Goal: Information Seeking & Learning: Learn about a topic

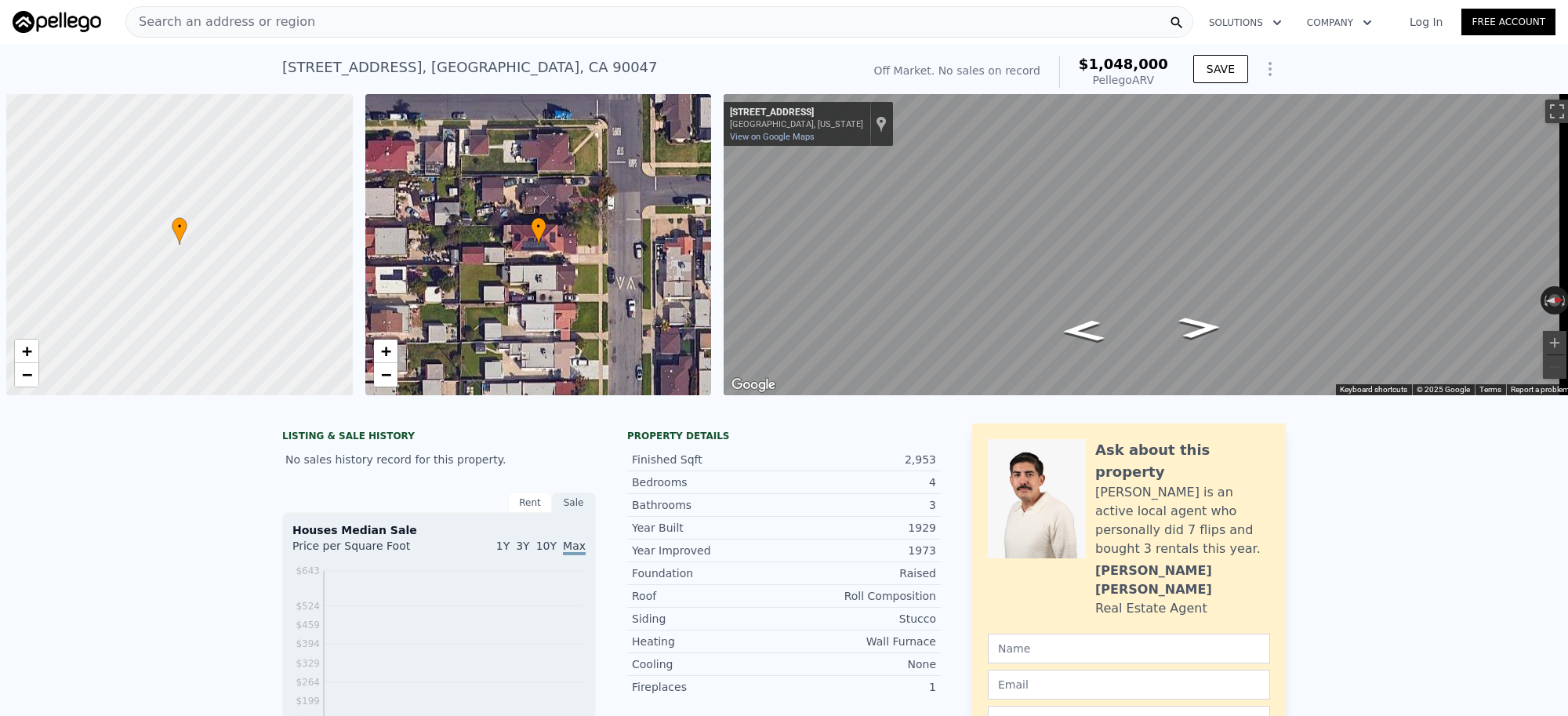
scroll to position [0, 5]
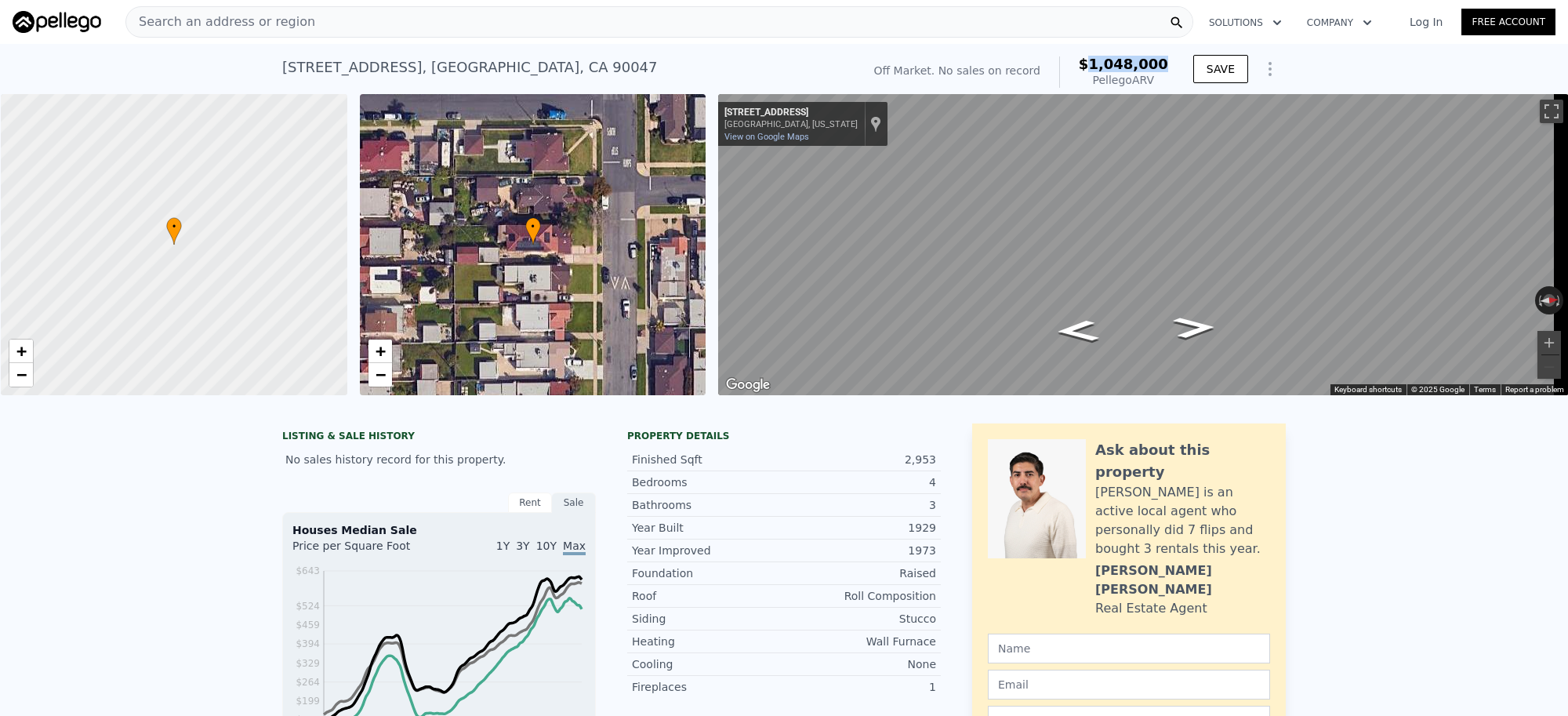
drag, startPoint x: 1163, startPoint y: 65, endPoint x: 1103, endPoint y: 68, distance: 60.1
click at [1103, 68] on span "$1,048,000" at bounding box center [1123, 64] width 89 height 16
copy span "1,048,000"
click at [334, 21] on div "Search an address or region" at bounding box center [660, 22] width 1068 height 32
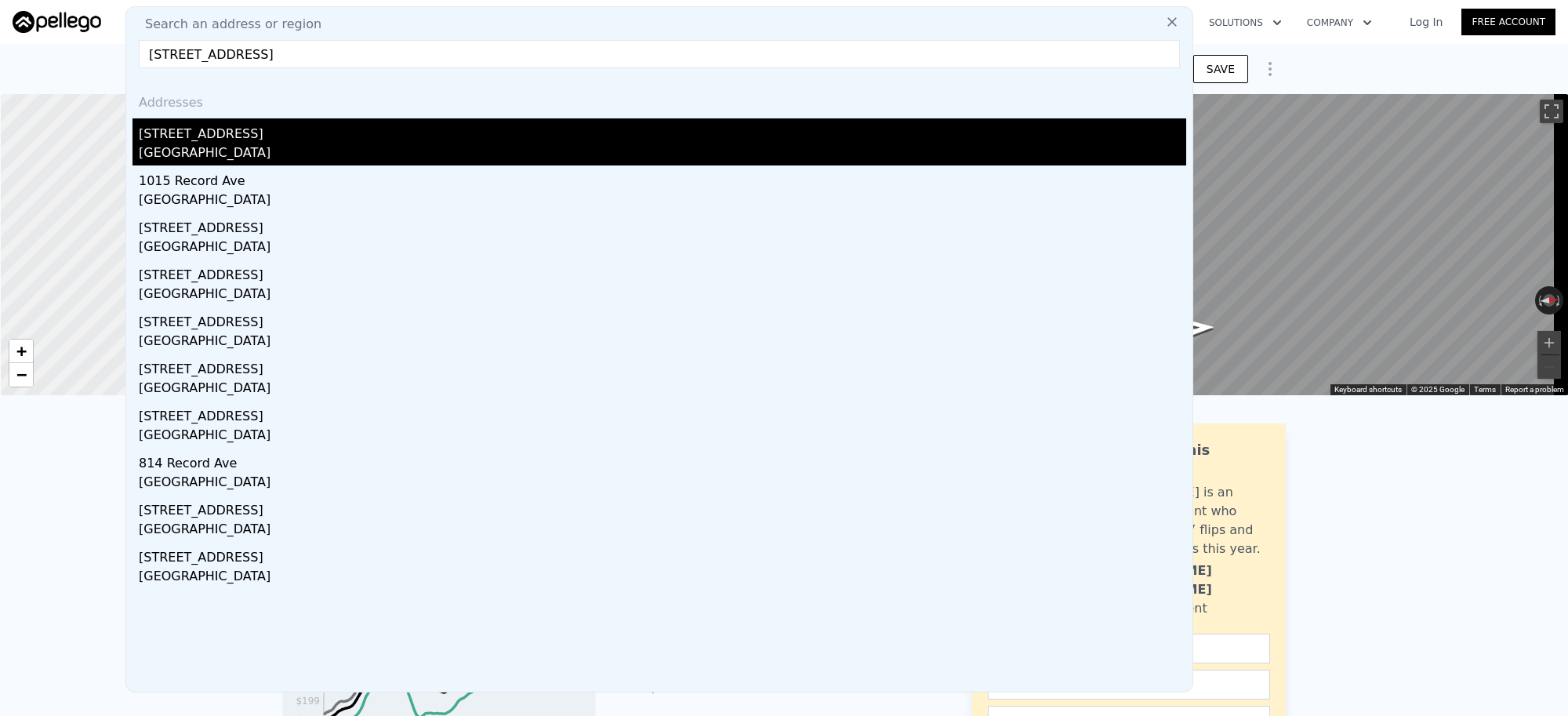
type input "[STREET_ADDRESS]"
click at [210, 144] on div "[GEOGRAPHIC_DATA]" at bounding box center [662, 155] width 1047 height 22
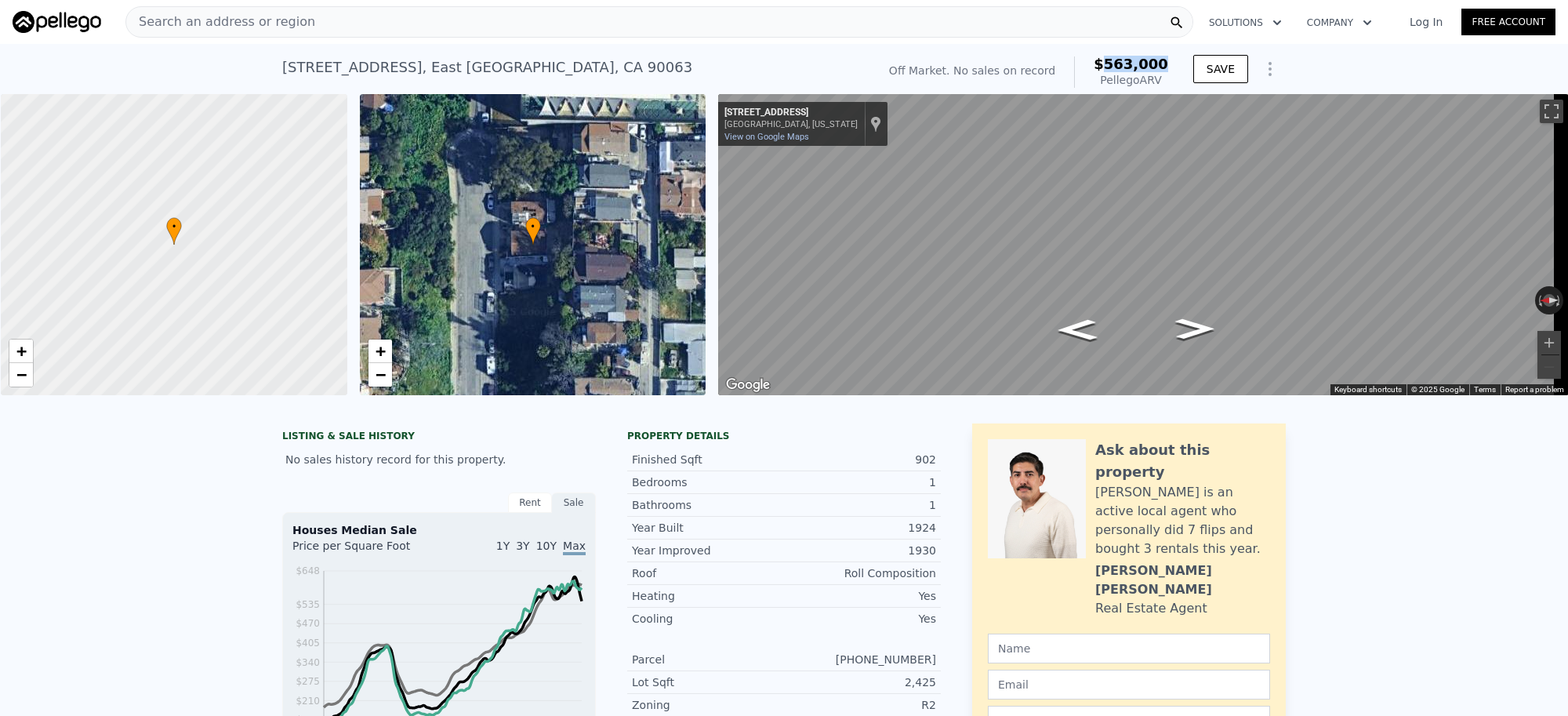
drag, startPoint x: 1169, startPoint y: 67, endPoint x: 1112, endPoint y: 68, distance: 57.0
click at [1112, 68] on div "Off Market. No sales on record $563,000 Pellego ARV" at bounding box center [1028, 72] width 292 height 44
copy span "563,000"
click at [350, 22] on div "Search an address or region" at bounding box center [660, 22] width 1068 height 32
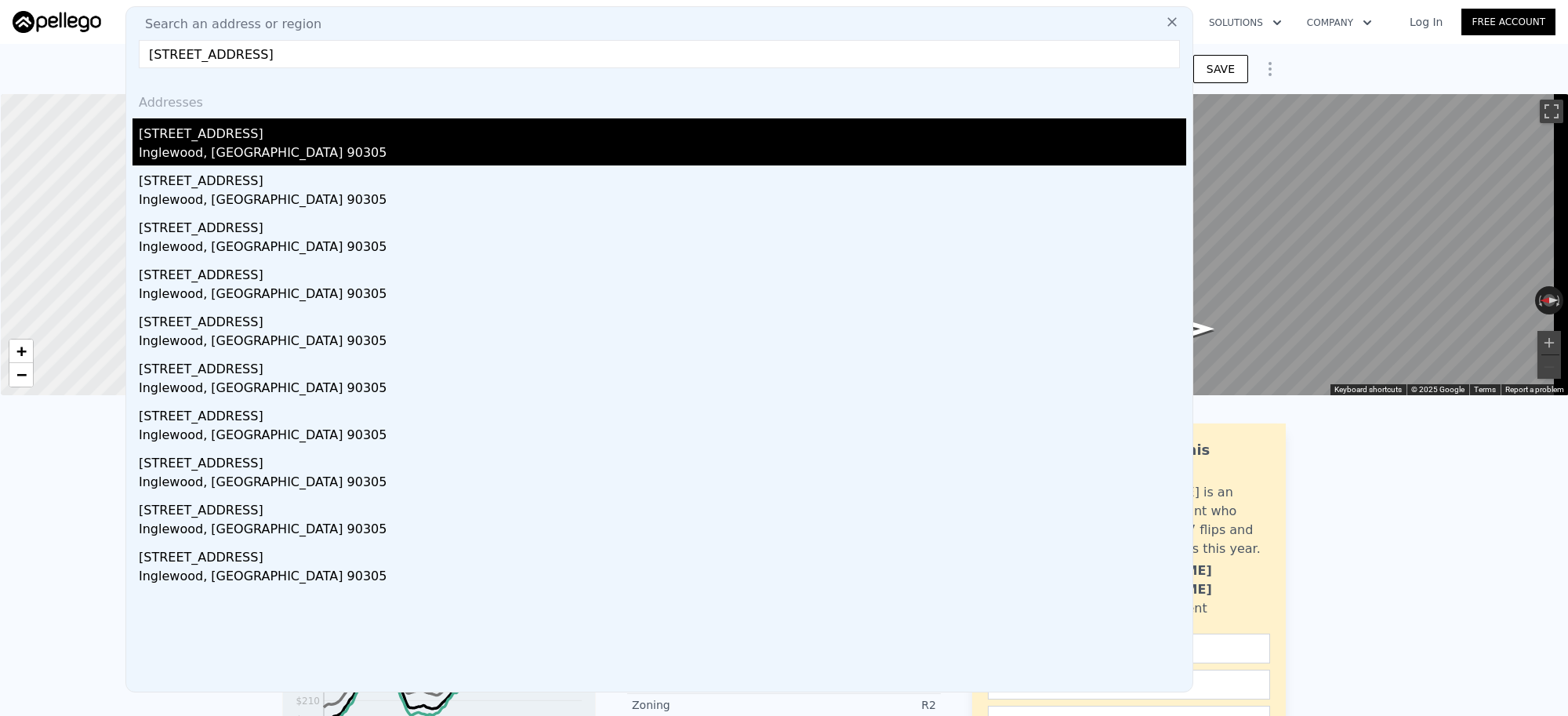
type input "[STREET_ADDRESS]"
click at [263, 149] on div "Inglewood, [GEOGRAPHIC_DATA] 90305" at bounding box center [662, 155] width 1047 height 22
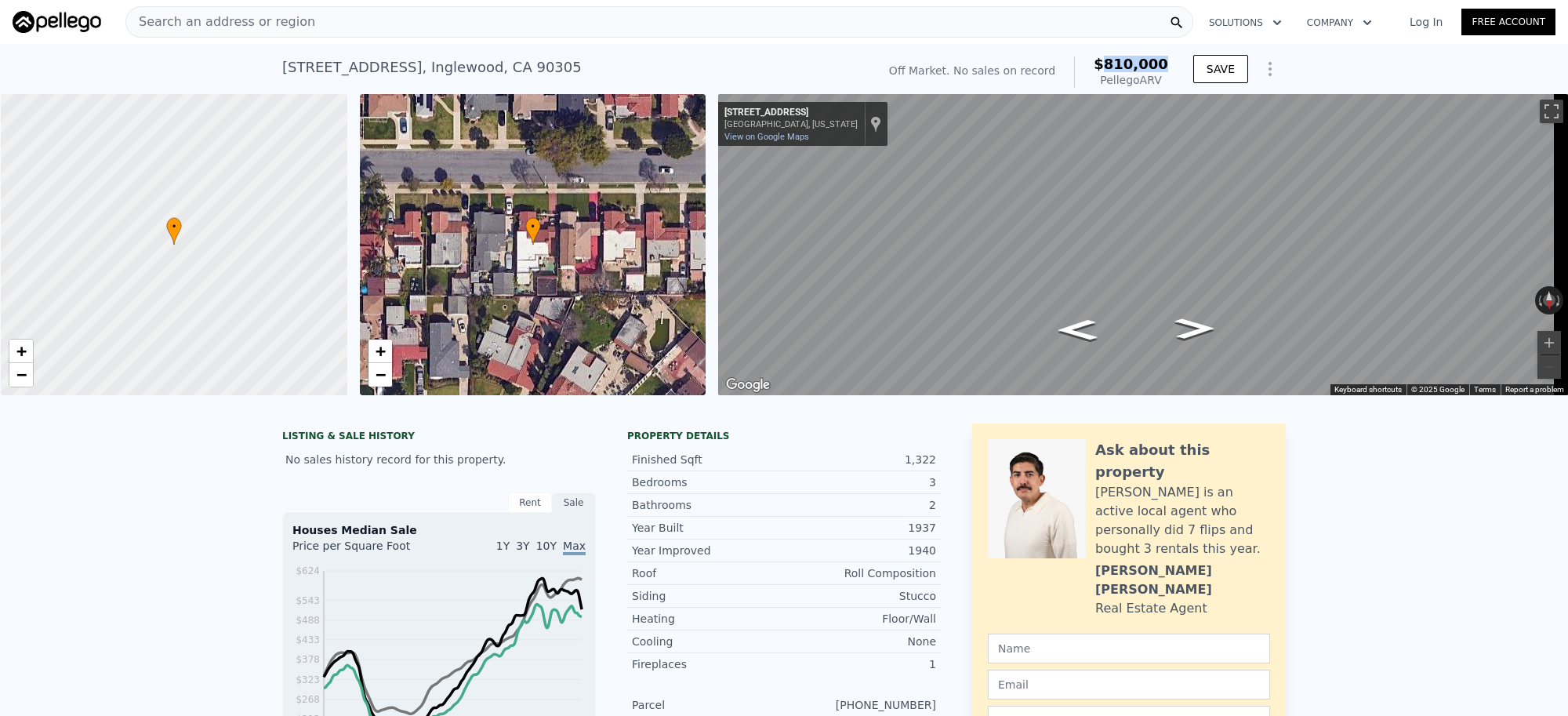
drag, startPoint x: 1169, startPoint y: 63, endPoint x: 1114, endPoint y: 62, distance: 55.0
click at [1114, 62] on div "Off Market. No sales on record $810,000 Pellego ARV" at bounding box center [1028, 72] width 292 height 44
copy span "810,000"
type input "3"
type input "2"
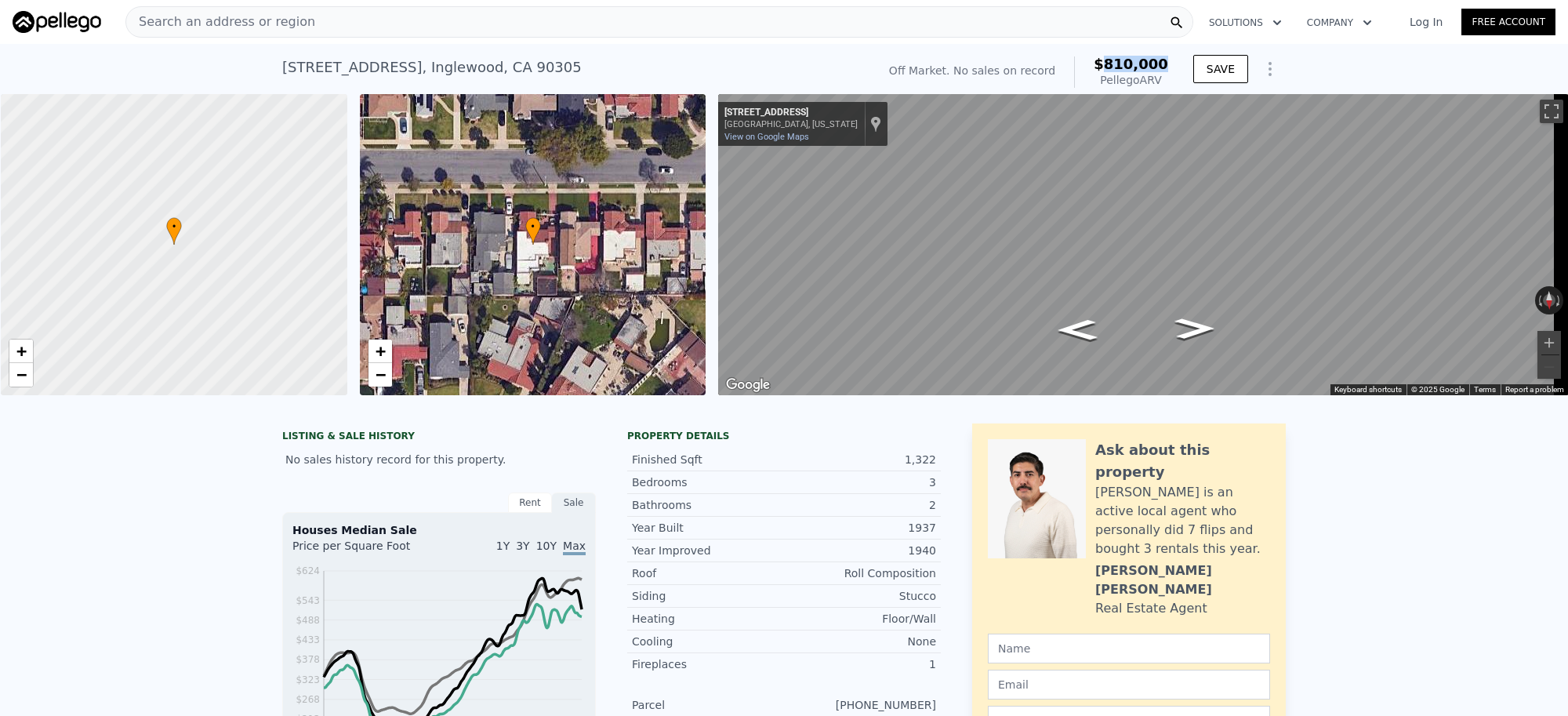
type input "700"
type input "1182"
type input "2341"
type input "4314"
type input "$ 563,000"
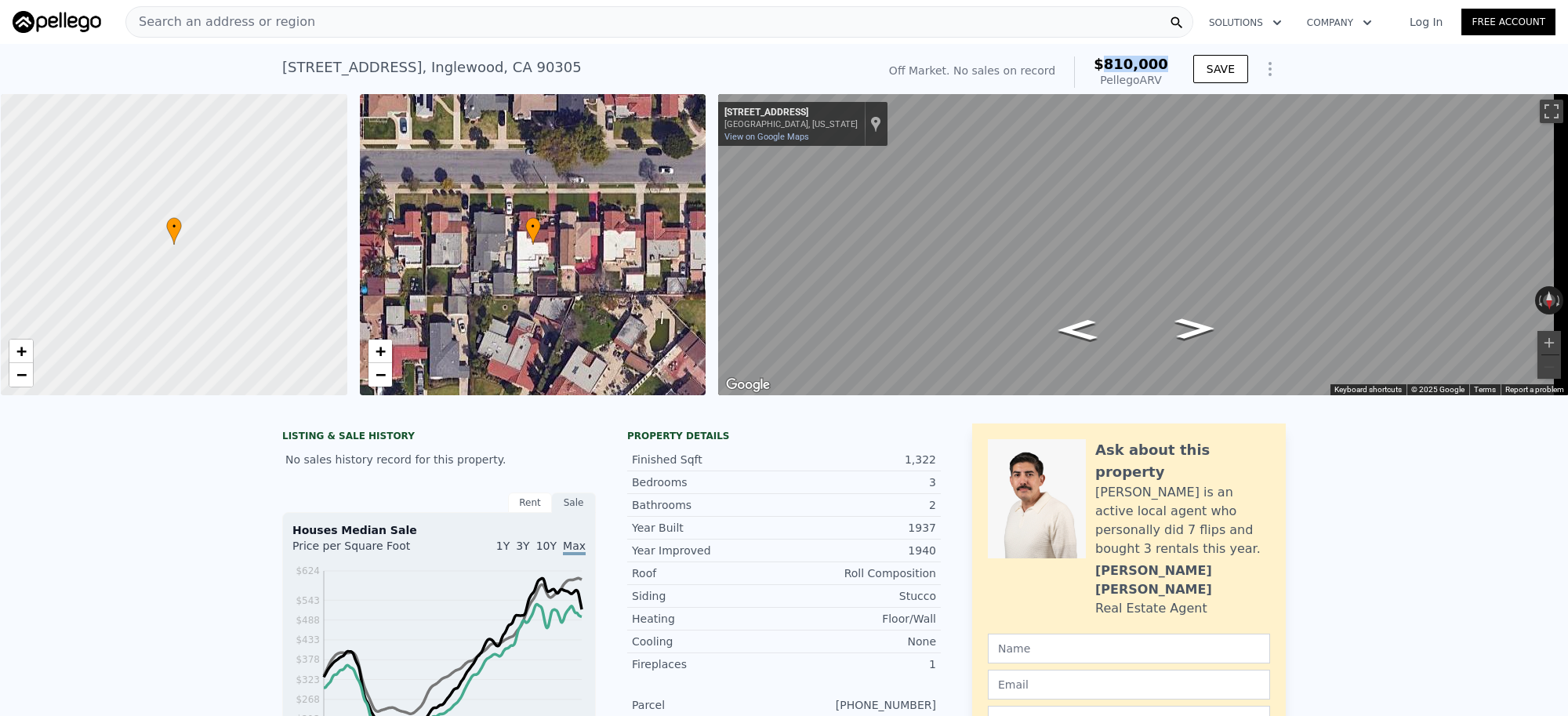
type input "$ 29,998"
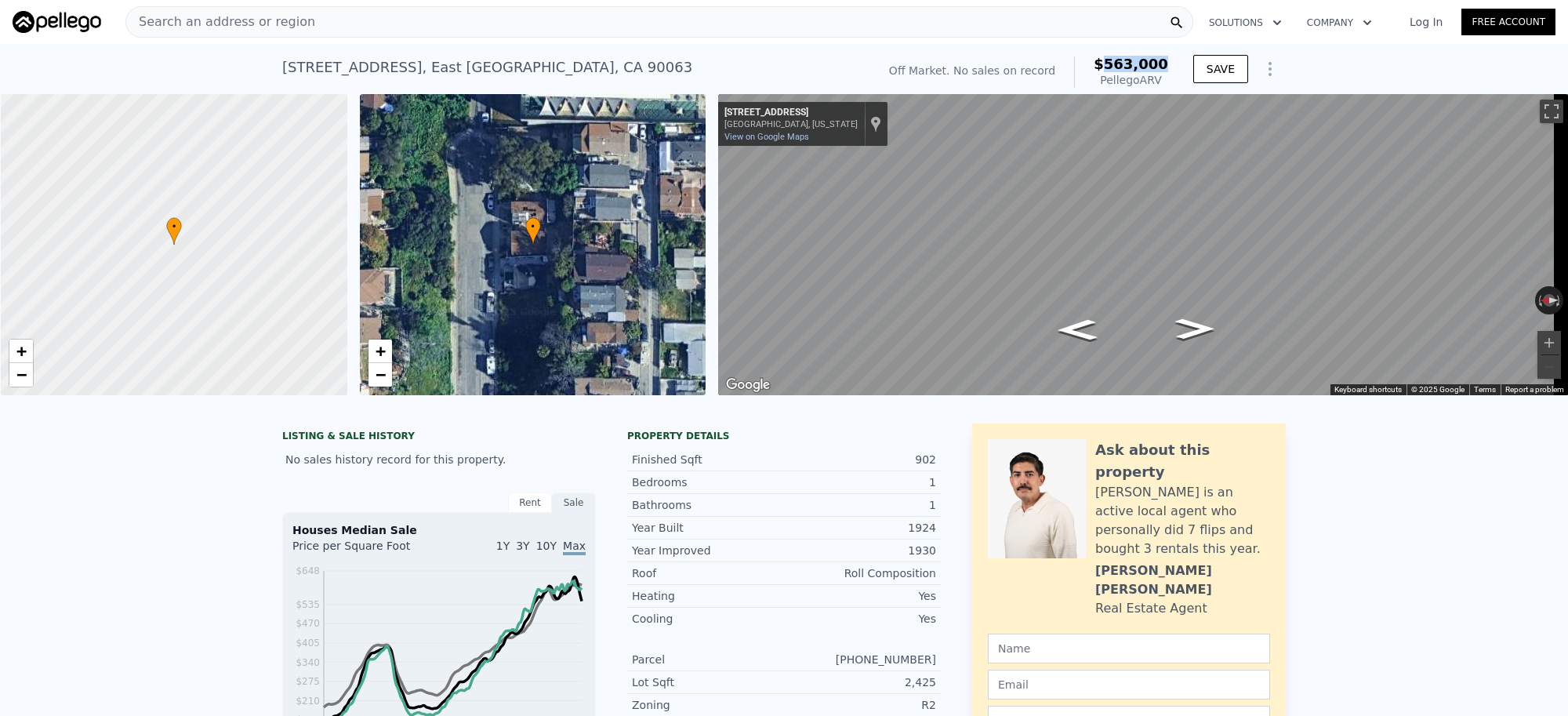
drag, startPoint x: 1165, startPoint y: 62, endPoint x: 1112, endPoint y: 61, distance: 53.0
click at [1112, 61] on div "Off Market. No sales on record $563,000 Pellego ARV" at bounding box center [1028, 72] width 292 height 44
copy span "563,000"
click at [292, 25] on span "Search an address or region" at bounding box center [221, 22] width 189 height 19
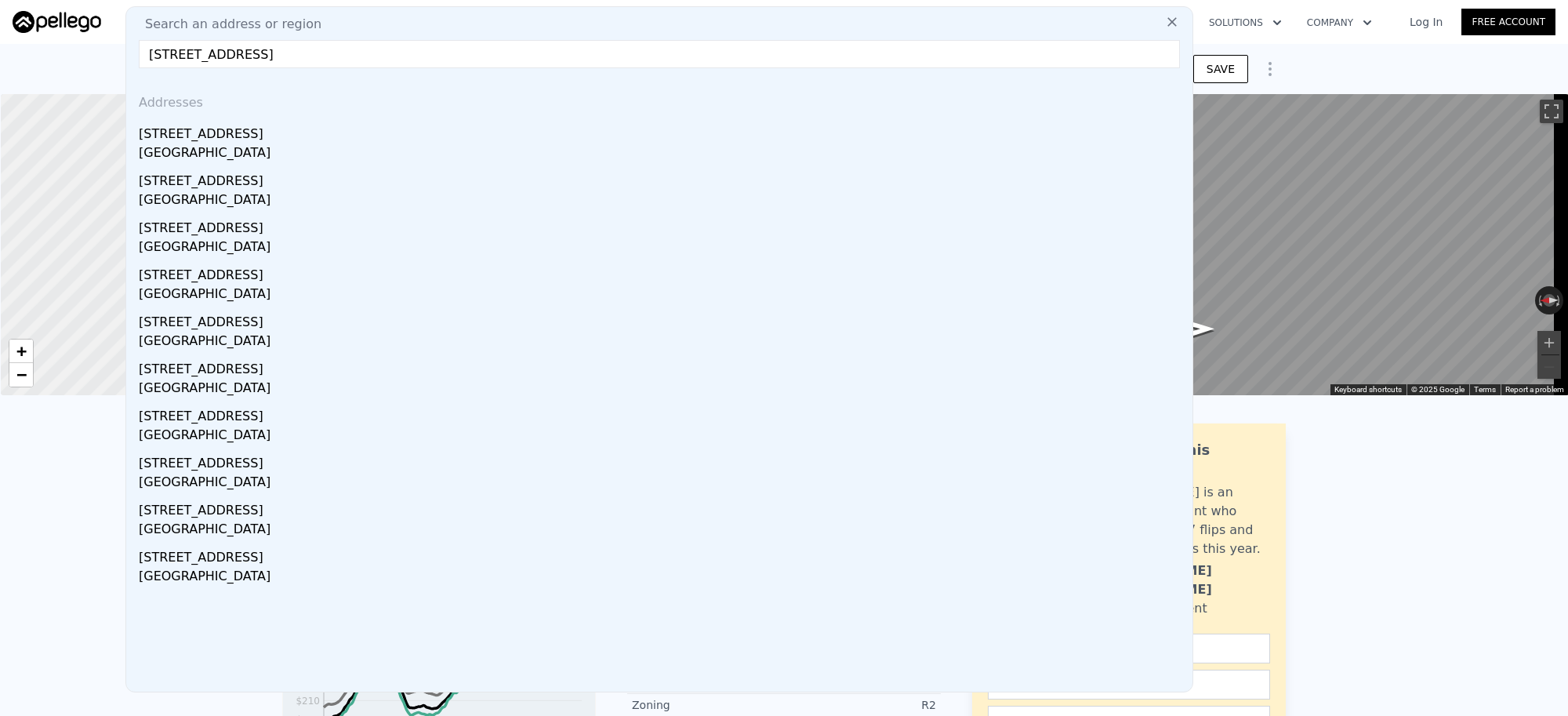
type input "[STREET_ADDRESS]"
click at [248, 146] on div "[GEOGRAPHIC_DATA]" at bounding box center [662, 155] width 1047 height 22
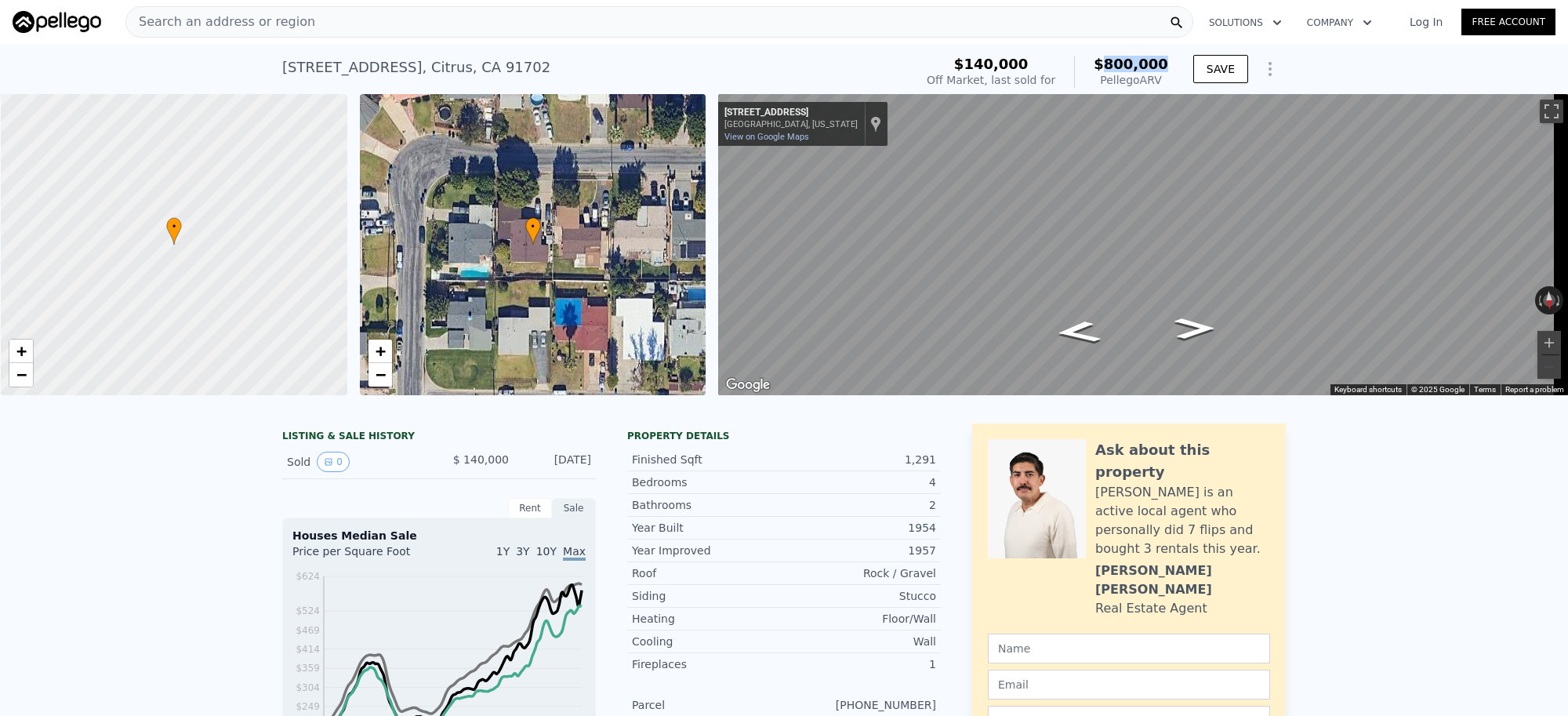
drag, startPoint x: 1162, startPoint y: 68, endPoint x: 1111, endPoint y: 63, distance: 51.2
click at [1111, 63] on span "$800,000" at bounding box center [1131, 64] width 74 height 16
copy span "800,000"
click at [327, 18] on div "Search an address or region" at bounding box center [660, 22] width 1068 height 32
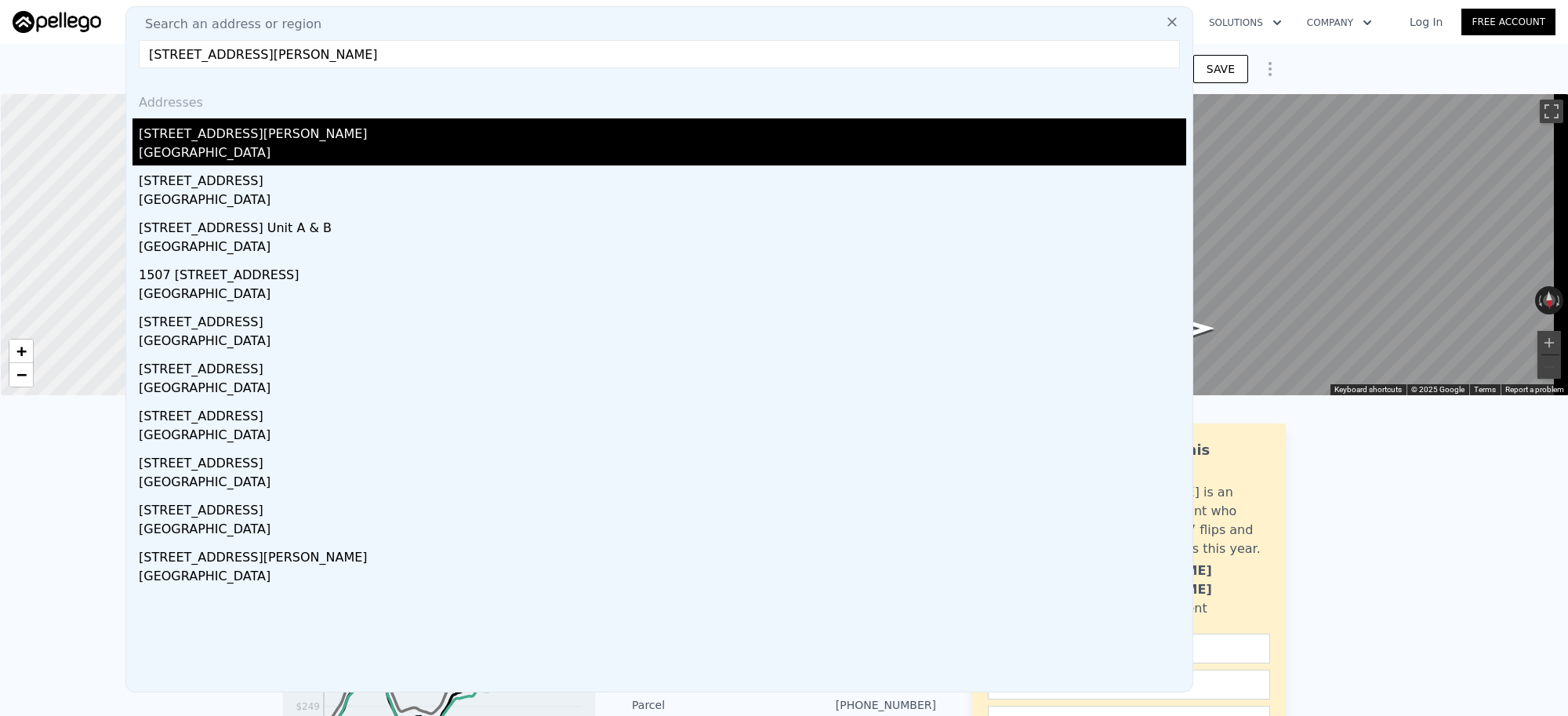
type input "[STREET_ADDRESS][PERSON_NAME]"
click at [270, 137] on div "[STREET_ADDRESS][PERSON_NAME]" at bounding box center [662, 131] width 1047 height 25
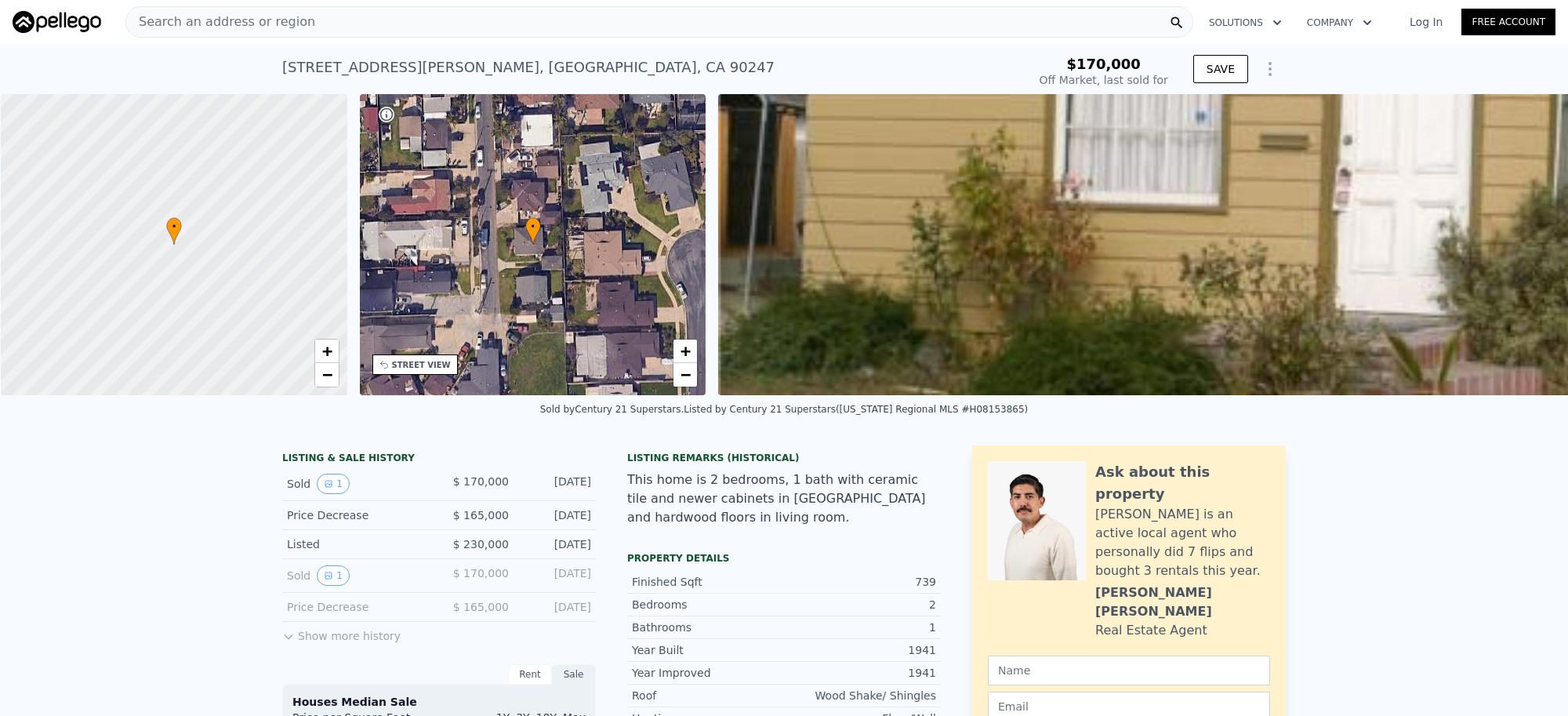
type input "$ 654,000"
type input "$ 430,197"
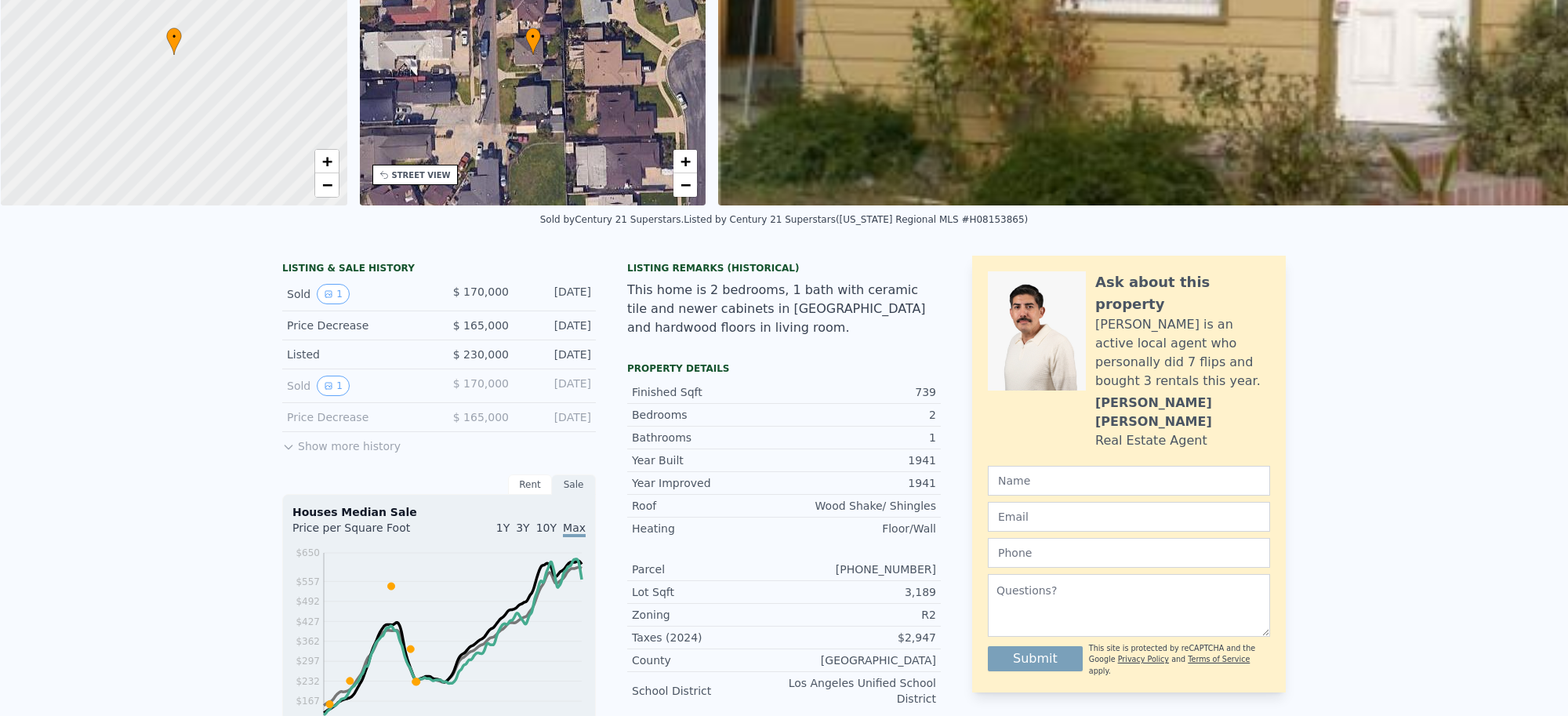
scroll to position [5, 0]
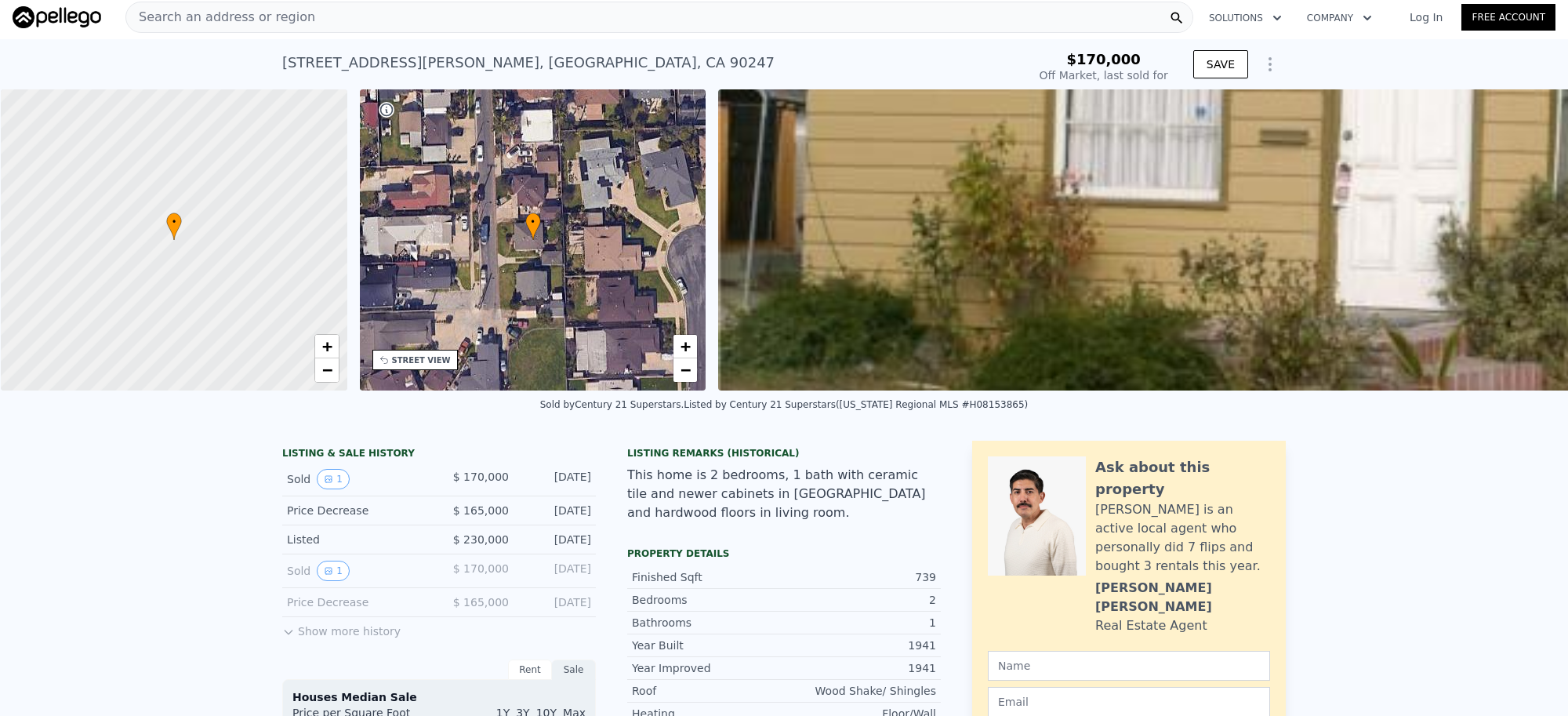
click at [302, 12] on div "Search an address or region" at bounding box center [660, 17] width 1068 height 32
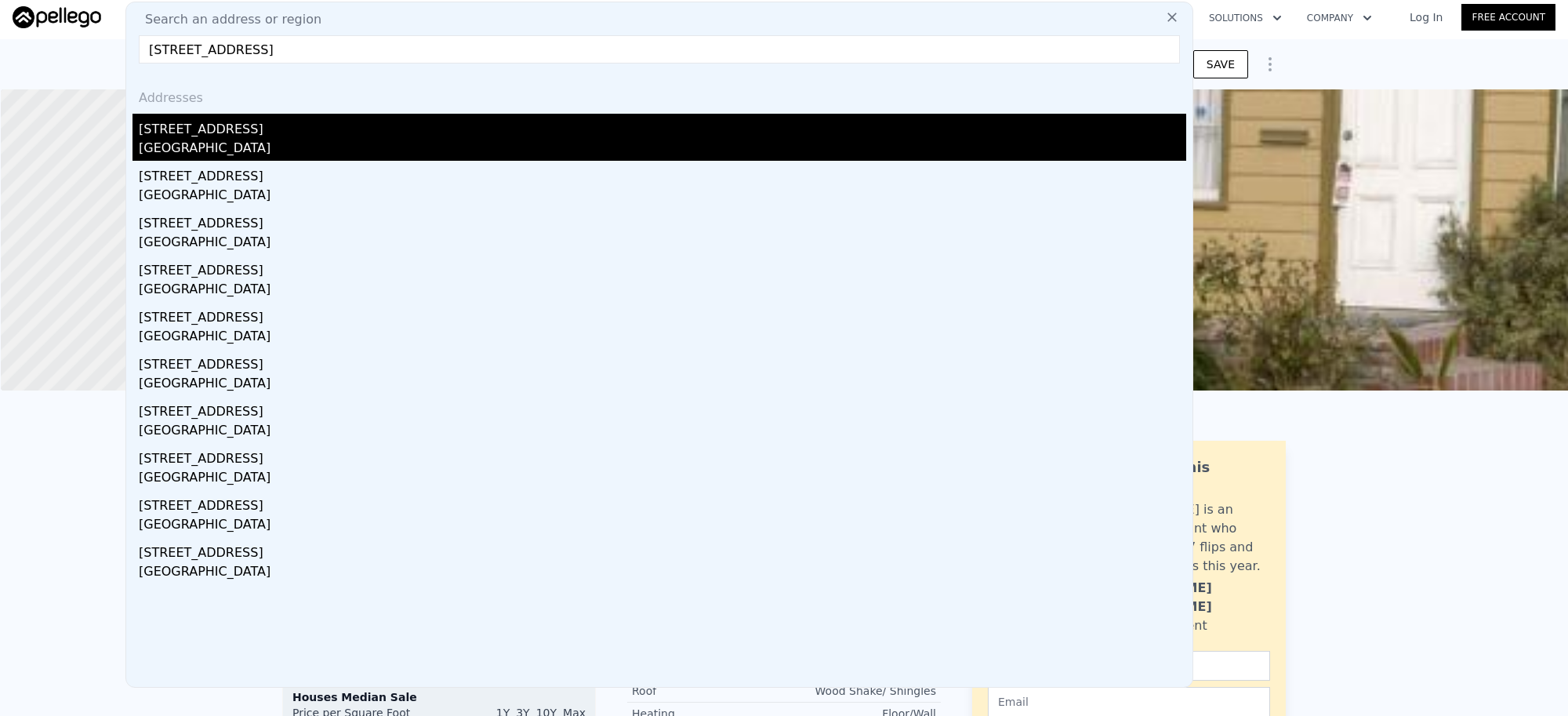
type input "[STREET_ADDRESS]"
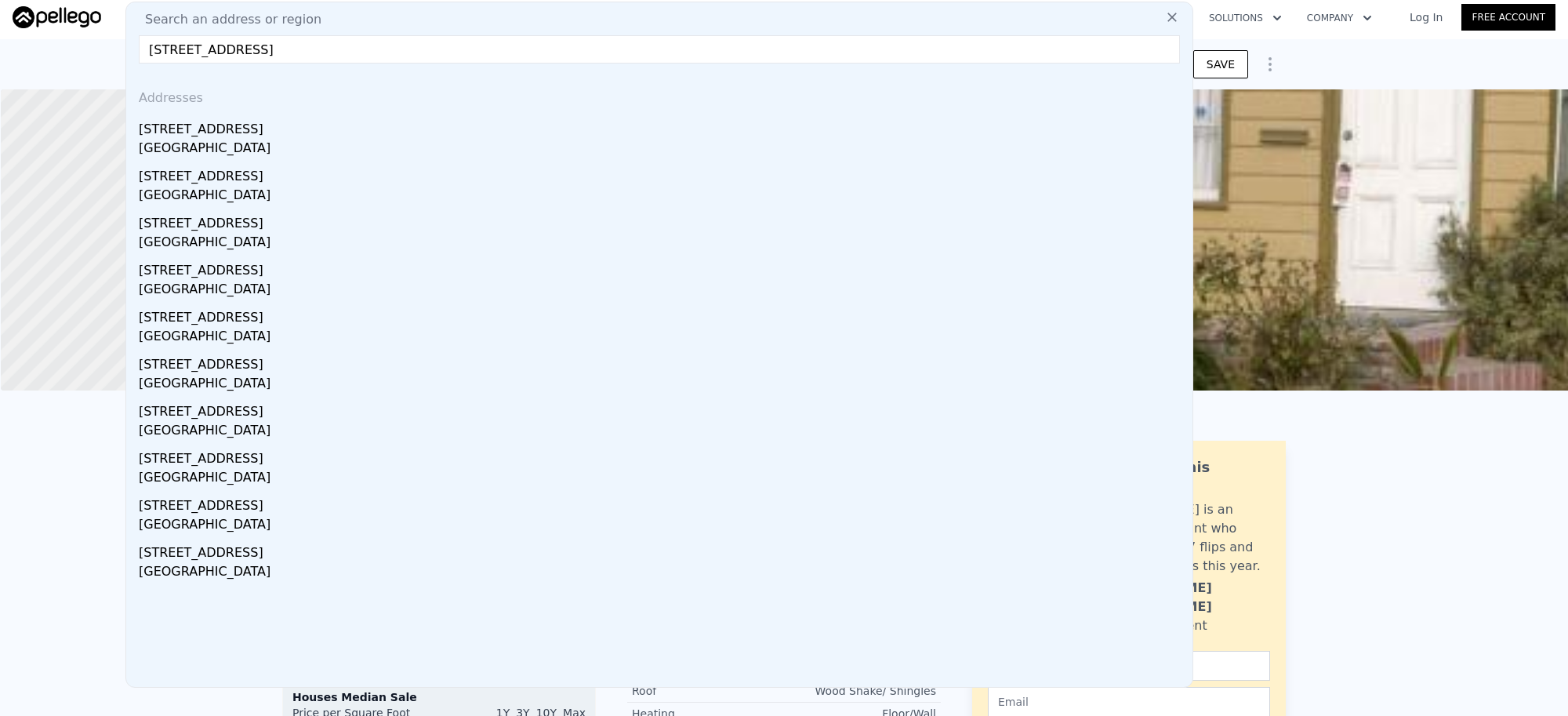
drag, startPoint x: 267, startPoint y: 143, endPoint x: 451, endPoint y: 2, distance: 231.8
click at [267, 143] on div "[GEOGRAPHIC_DATA]" at bounding box center [662, 150] width 1047 height 22
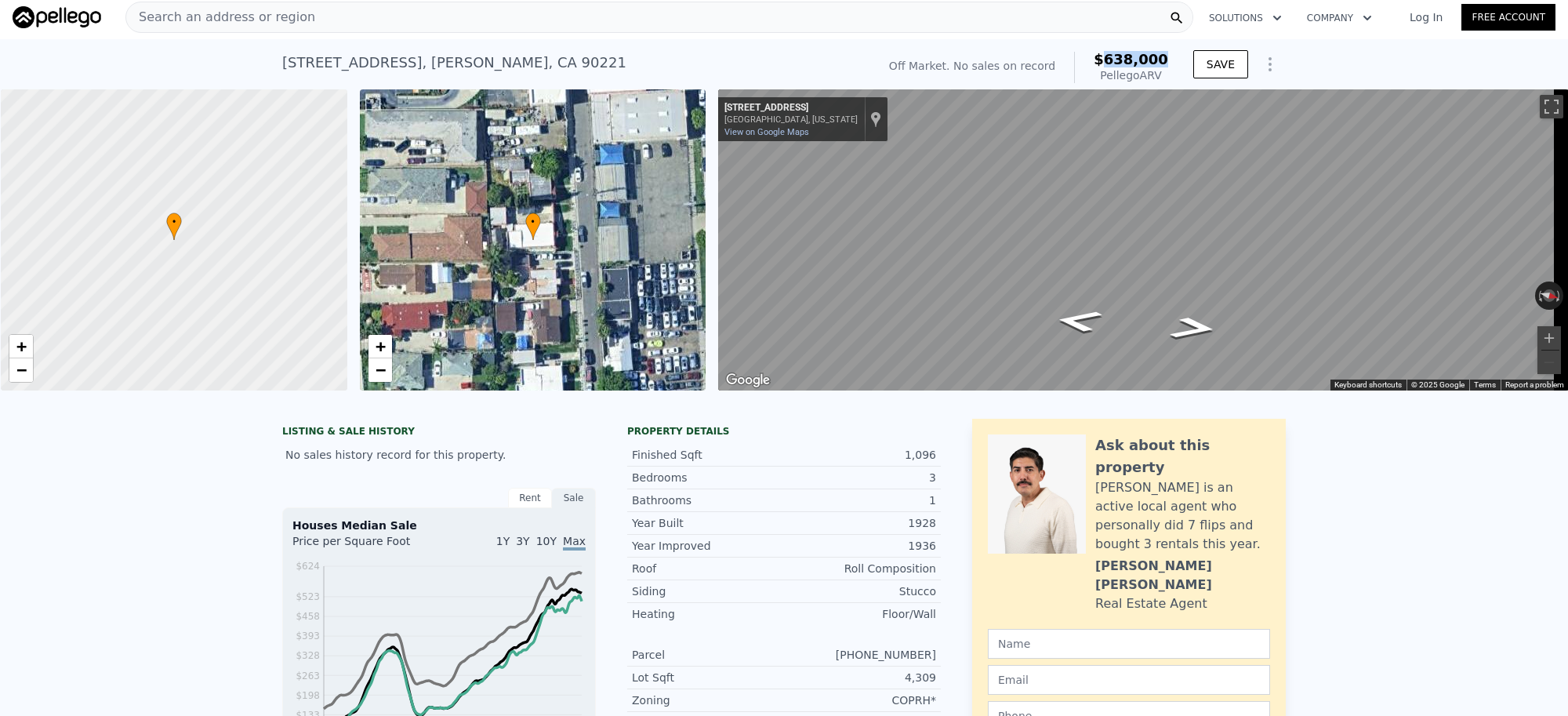
drag, startPoint x: 1113, startPoint y: 57, endPoint x: 1165, endPoint y: 57, distance: 52.0
click at [1165, 57] on div "Off Market. No sales on record $638,000 Pellego ARV" at bounding box center [1028, 67] width 292 height 44
copy span "638,000"
click at [200, 15] on span "Search an address or region" at bounding box center [221, 17] width 189 height 19
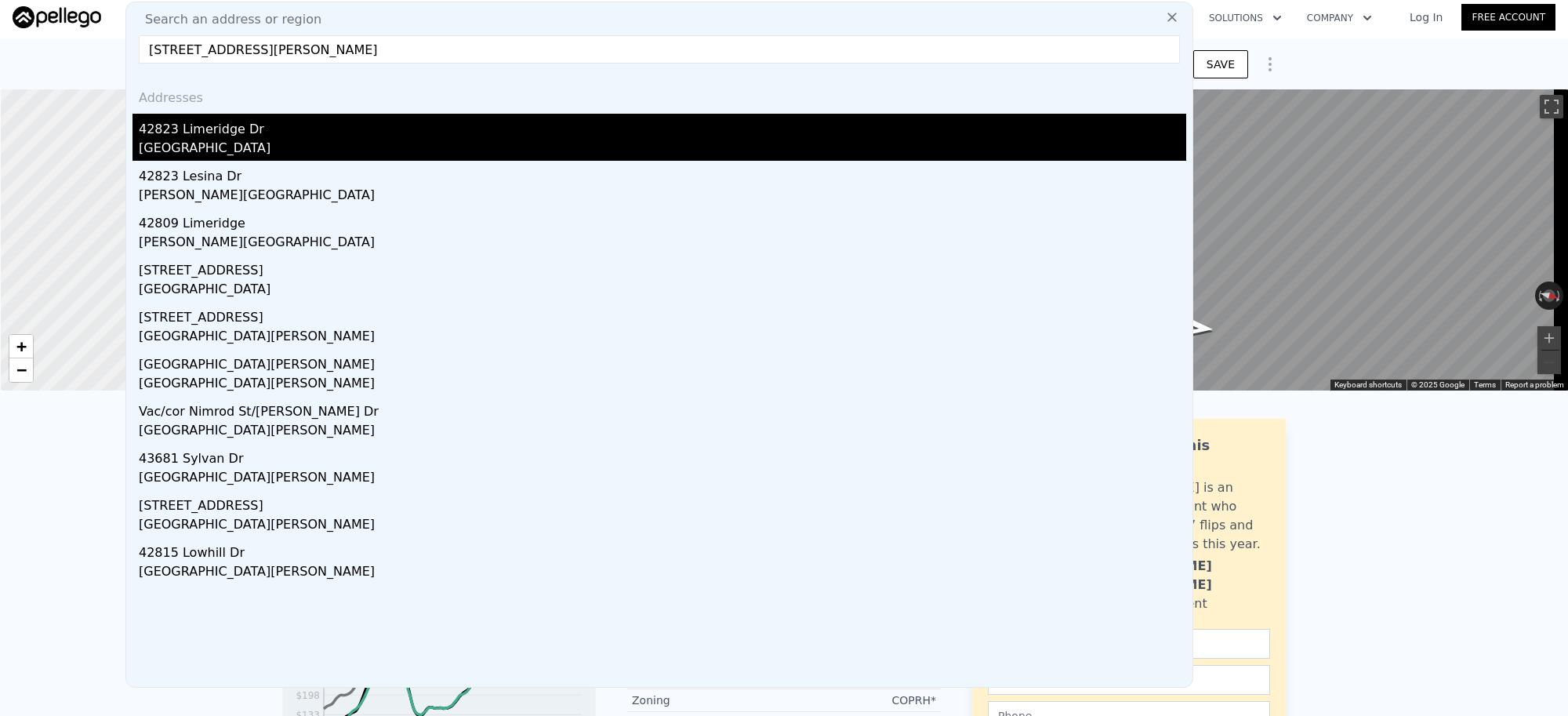
type input "[STREET_ADDRESS][PERSON_NAME]"
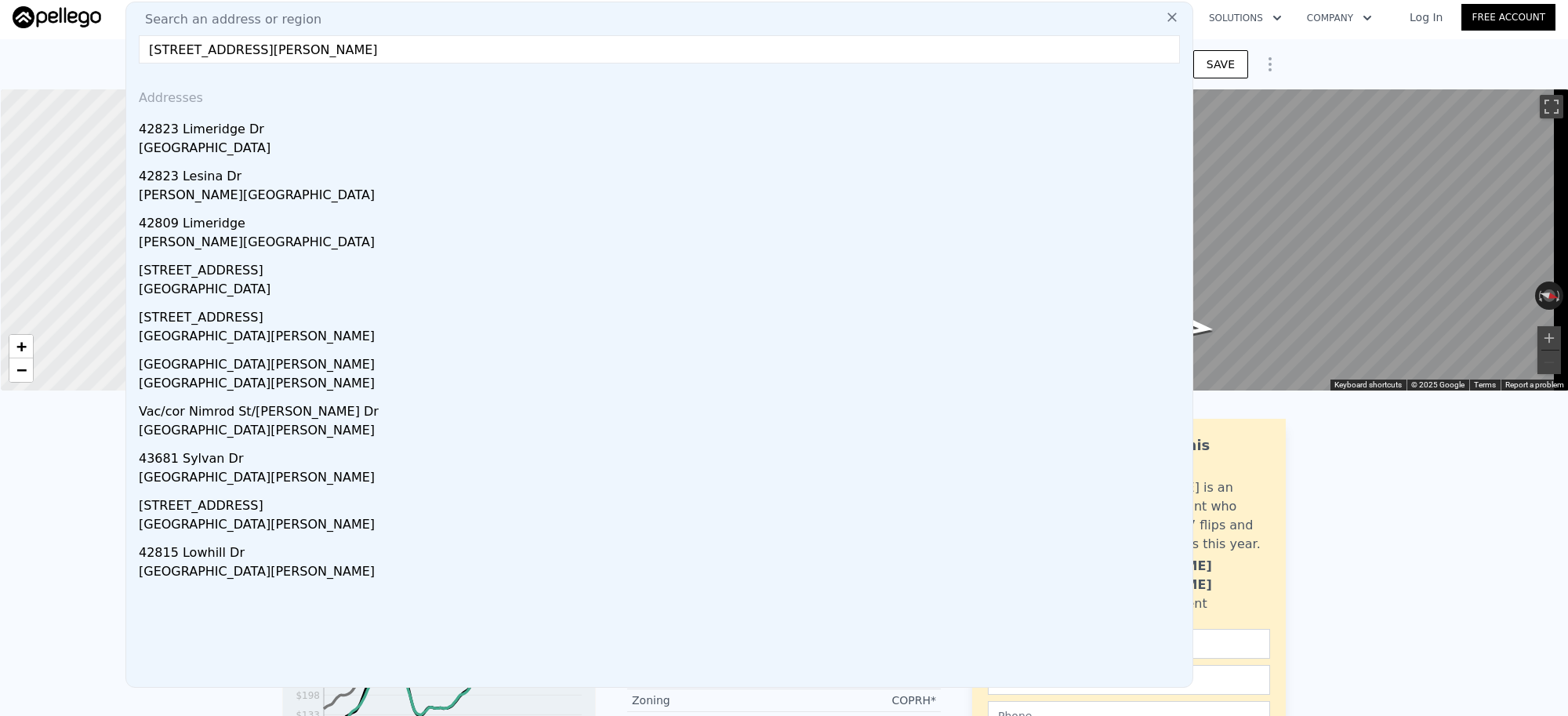
drag, startPoint x: 233, startPoint y: 135, endPoint x: 341, endPoint y: 18, distance: 159.2
click at [233, 135] on div "42823 Limeridge Dr" at bounding box center [662, 127] width 1047 height 25
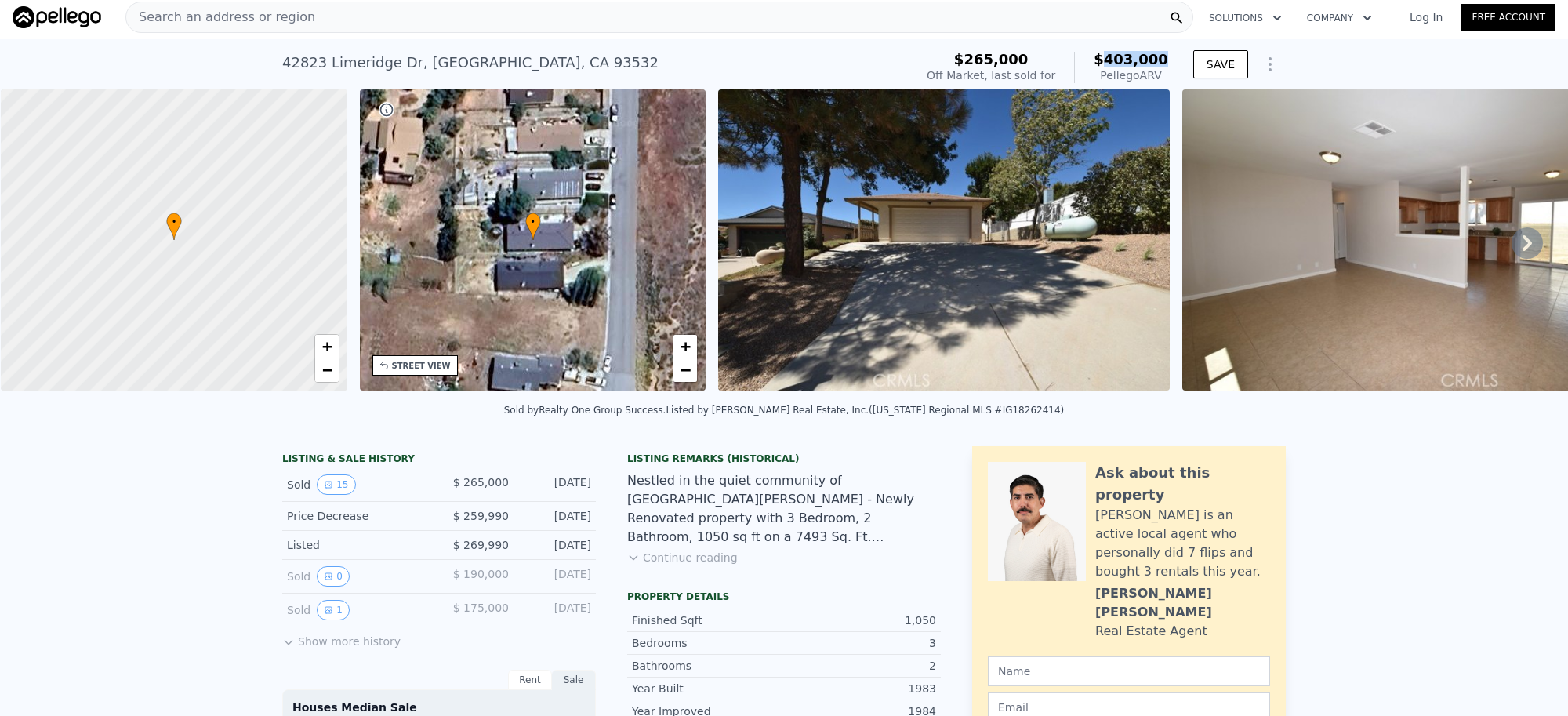
drag, startPoint x: 1166, startPoint y: 61, endPoint x: 1112, endPoint y: 64, distance: 54.1
click at [1112, 64] on div "$265,000 Off Market, last sold for $403,000 Pellego ARV" at bounding box center [1047, 67] width 254 height 44
copy span "403,000"
click at [431, 372] on div "STREET VIEW" at bounding box center [415, 365] width 86 height 21
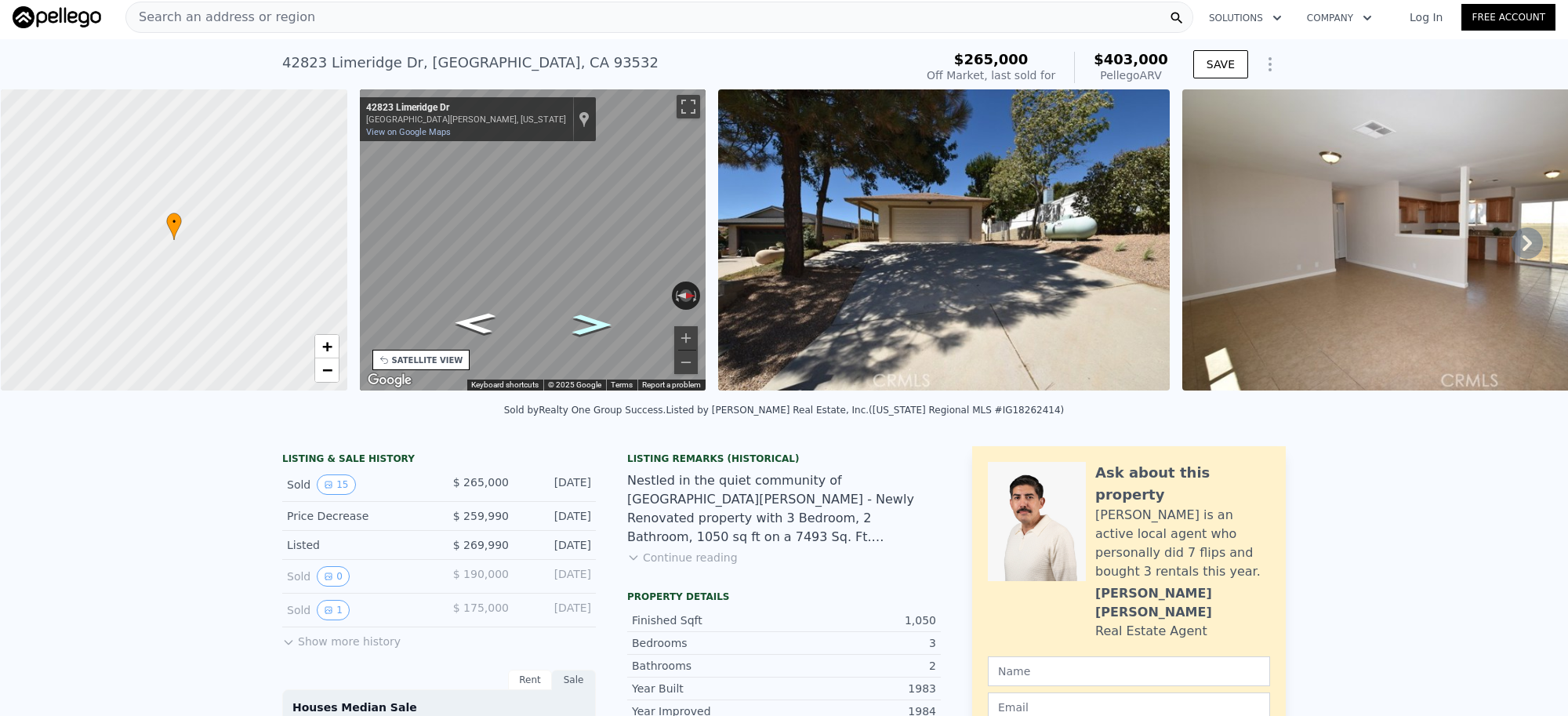
click at [584, 325] on icon "Go North, Limeridge Dr" at bounding box center [592, 325] width 72 height 30
click at [581, 299] on div "Map" at bounding box center [533, 240] width 347 height 301
click at [476, 314] on icon "Go South, Limeridge Dr" at bounding box center [476, 304] width 92 height 37
click at [476, 314] on icon "Go South, Limeridge Dr" at bounding box center [477, 303] width 97 height 38
click at [476, 314] on icon "Go South, Limeridge Dr" at bounding box center [478, 303] width 98 height 38
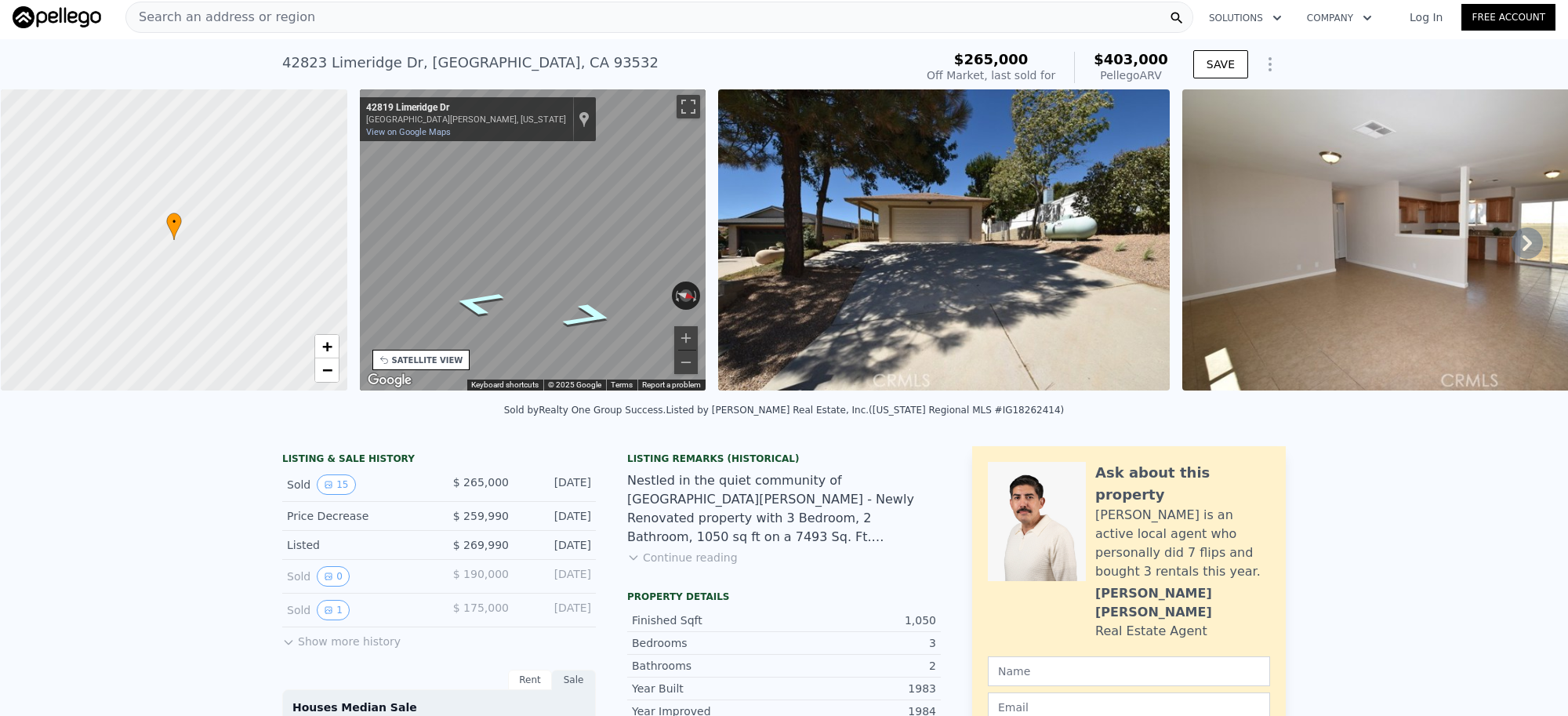
click at [590, 317] on icon "Go North, Limeridge Dr" at bounding box center [589, 316] width 98 height 38
click at [590, 317] on icon "Go North, Limeridge Dr" at bounding box center [588, 316] width 97 height 38
click at [590, 317] on icon "Go North, Limeridge Dr" at bounding box center [589, 315] width 92 height 37
click at [350, 16] on div "Search an address or region" at bounding box center [660, 17] width 1068 height 32
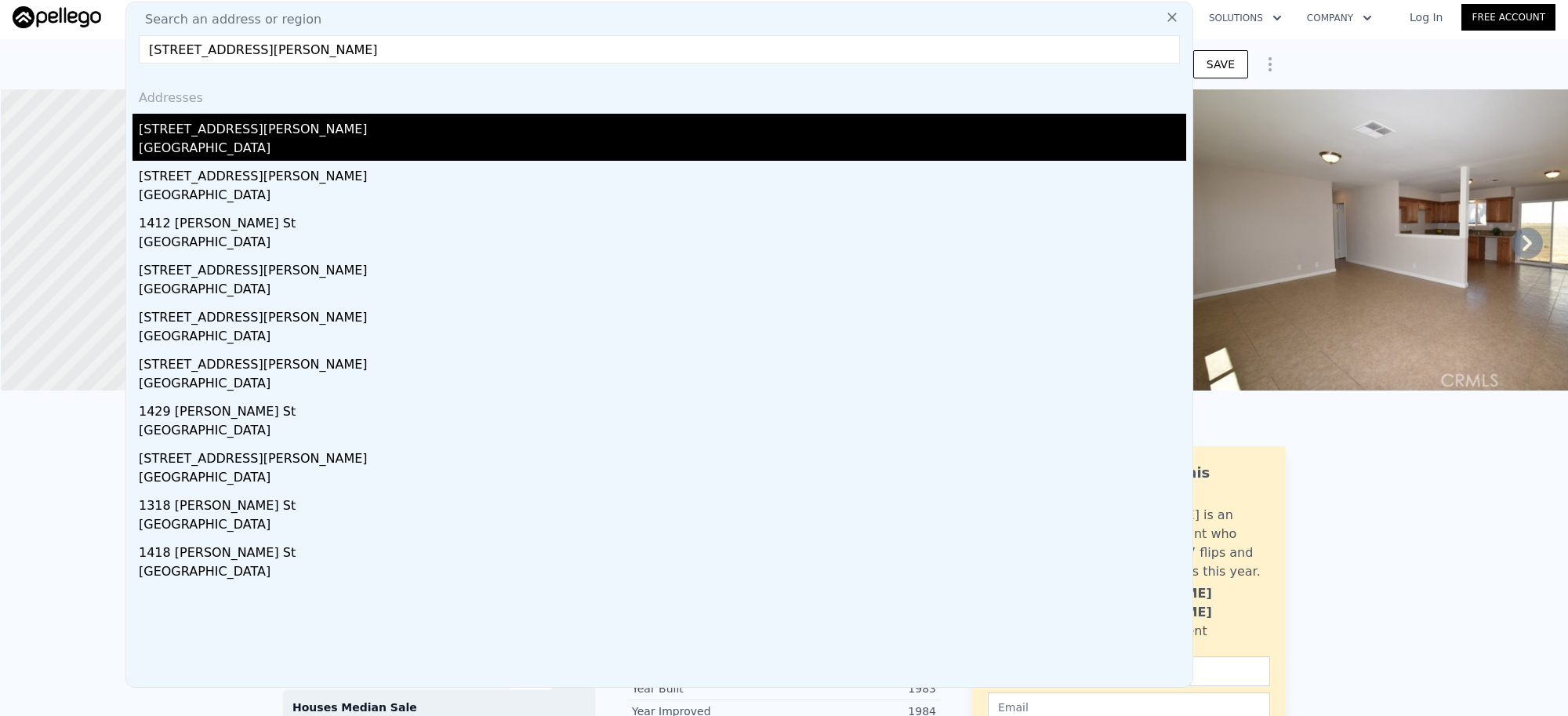
type input "[STREET_ADDRESS][PERSON_NAME]"
click at [264, 135] on div "[STREET_ADDRESS][PERSON_NAME]" at bounding box center [662, 127] width 1047 height 25
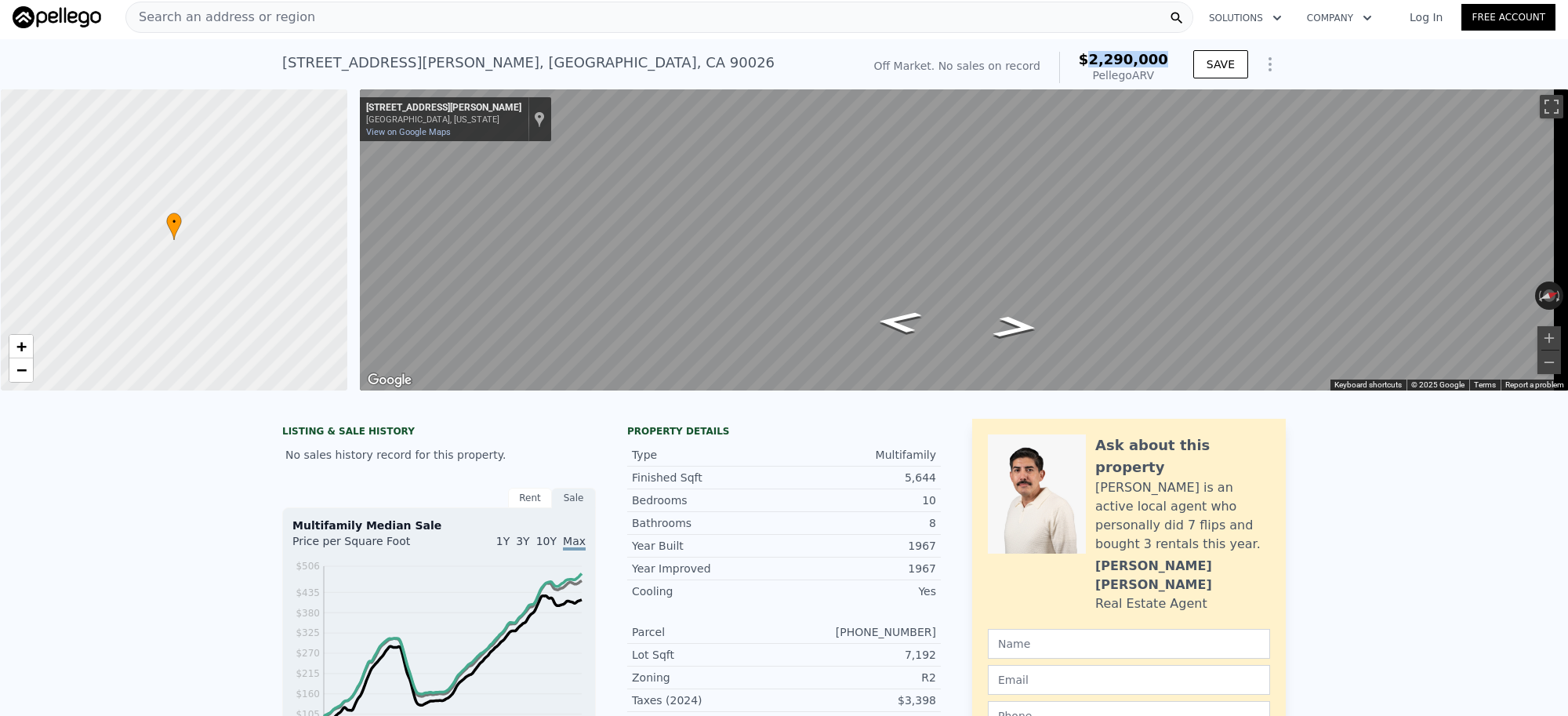
drag, startPoint x: 1099, startPoint y: 56, endPoint x: 1160, endPoint y: 62, distance: 61.3
click at [1160, 62] on span "$2,290,000" at bounding box center [1123, 59] width 89 height 16
copy span "2,290,000"
click at [459, 17] on div "Search an address or region" at bounding box center [660, 17] width 1068 height 32
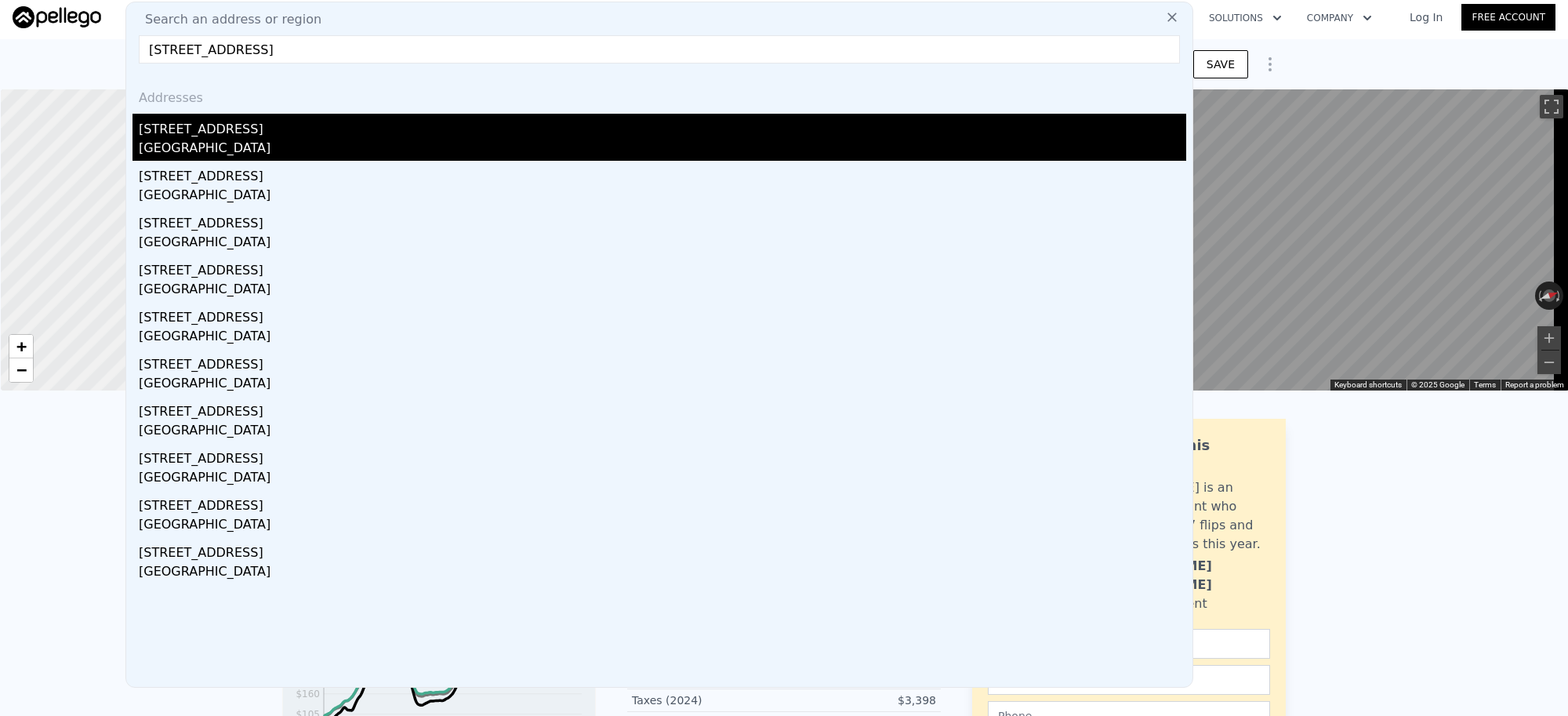
type input "[STREET_ADDRESS]"
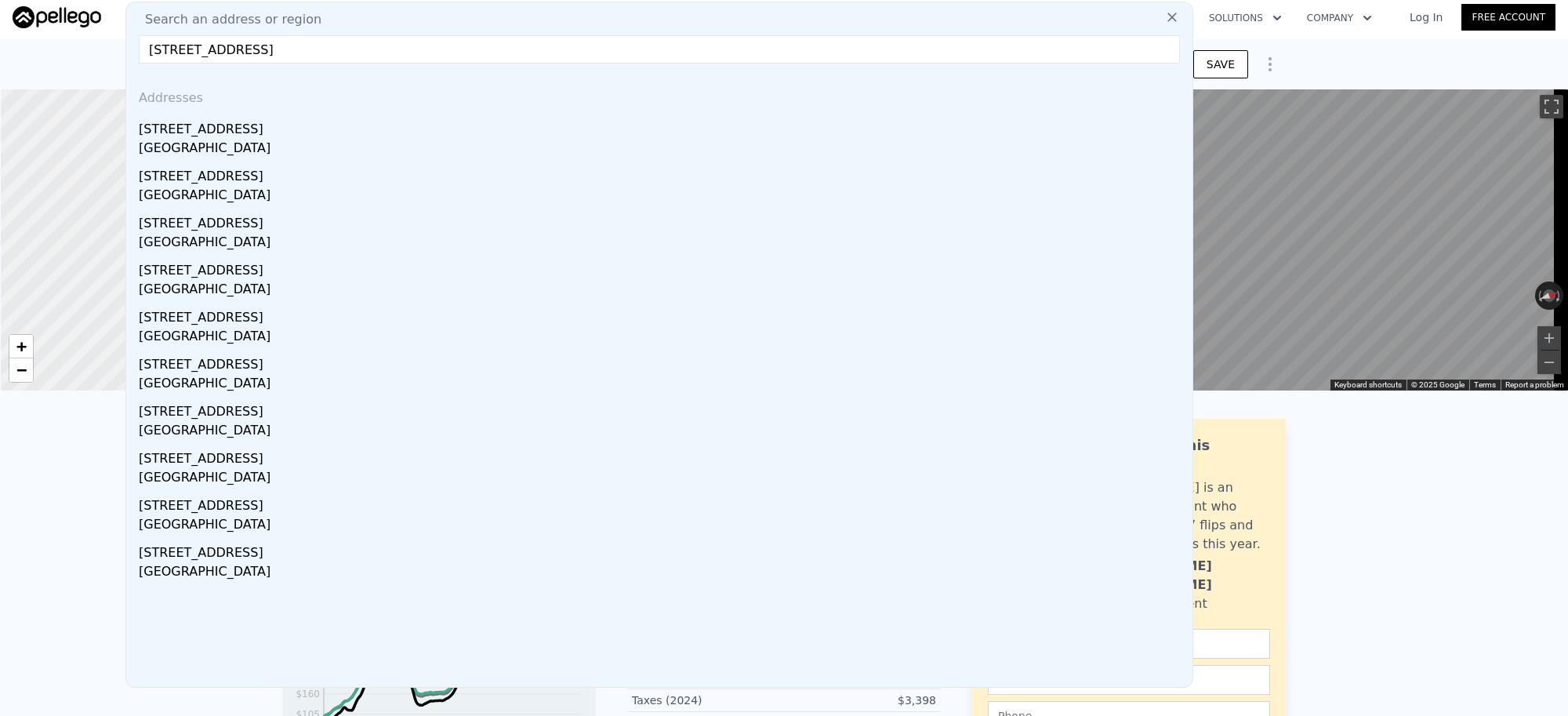
drag, startPoint x: 198, startPoint y: 137, endPoint x: 785, endPoint y: 2, distance: 602.3
click at [199, 136] on div "[STREET_ADDRESS]" at bounding box center [662, 127] width 1047 height 25
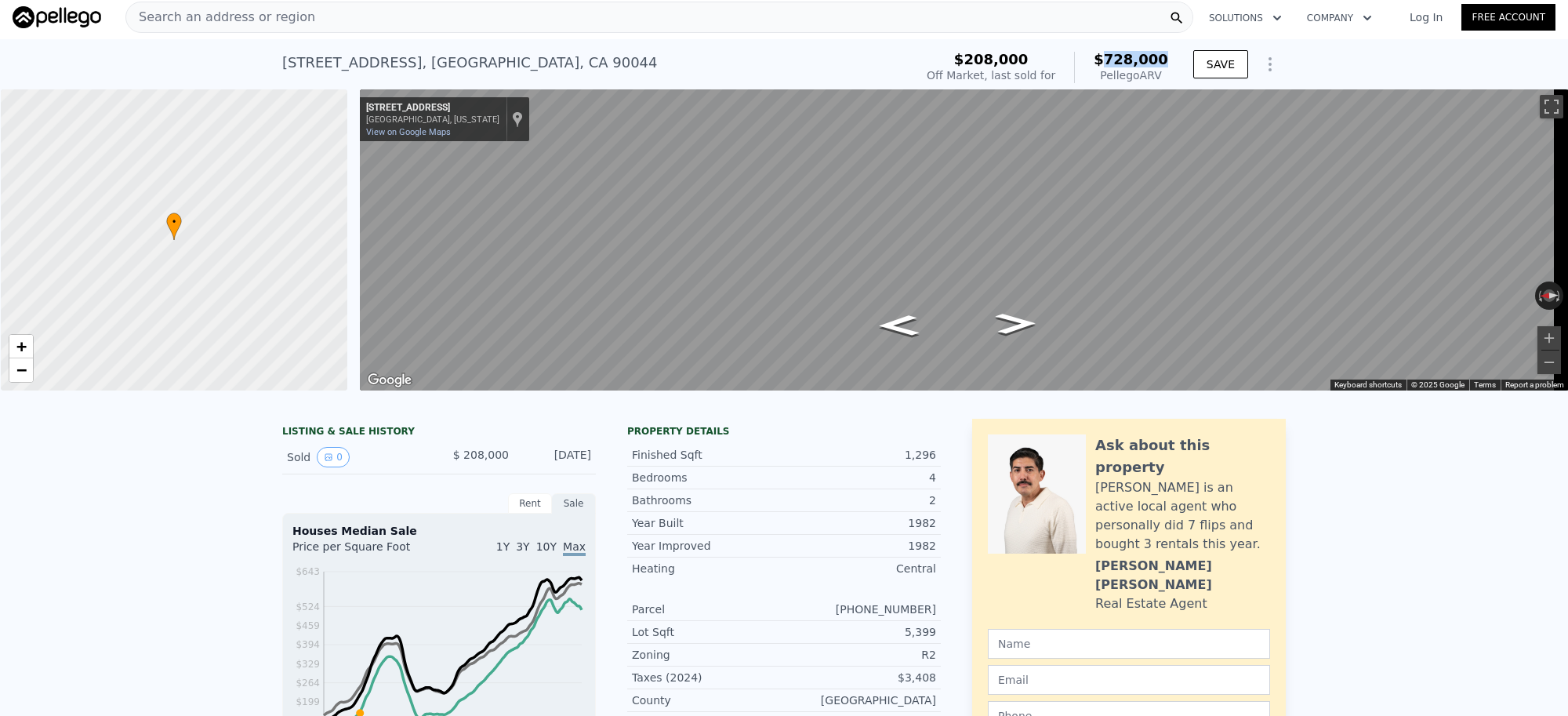
drag, startPoint x: 1165, startPoint y: 56, endPoint x: 1114, endPoint y: 63, distance: 51.5
click at [1114, 63] on div "$208,000 Off Market, last sold for $728,000 Pellego ARV" at bounding box center [1047, 67] width 254 height 44
copy span "728,000"
click at [314, 21] on div "Search an address or region" at bounding box center [660, 17] width 1068 height 32
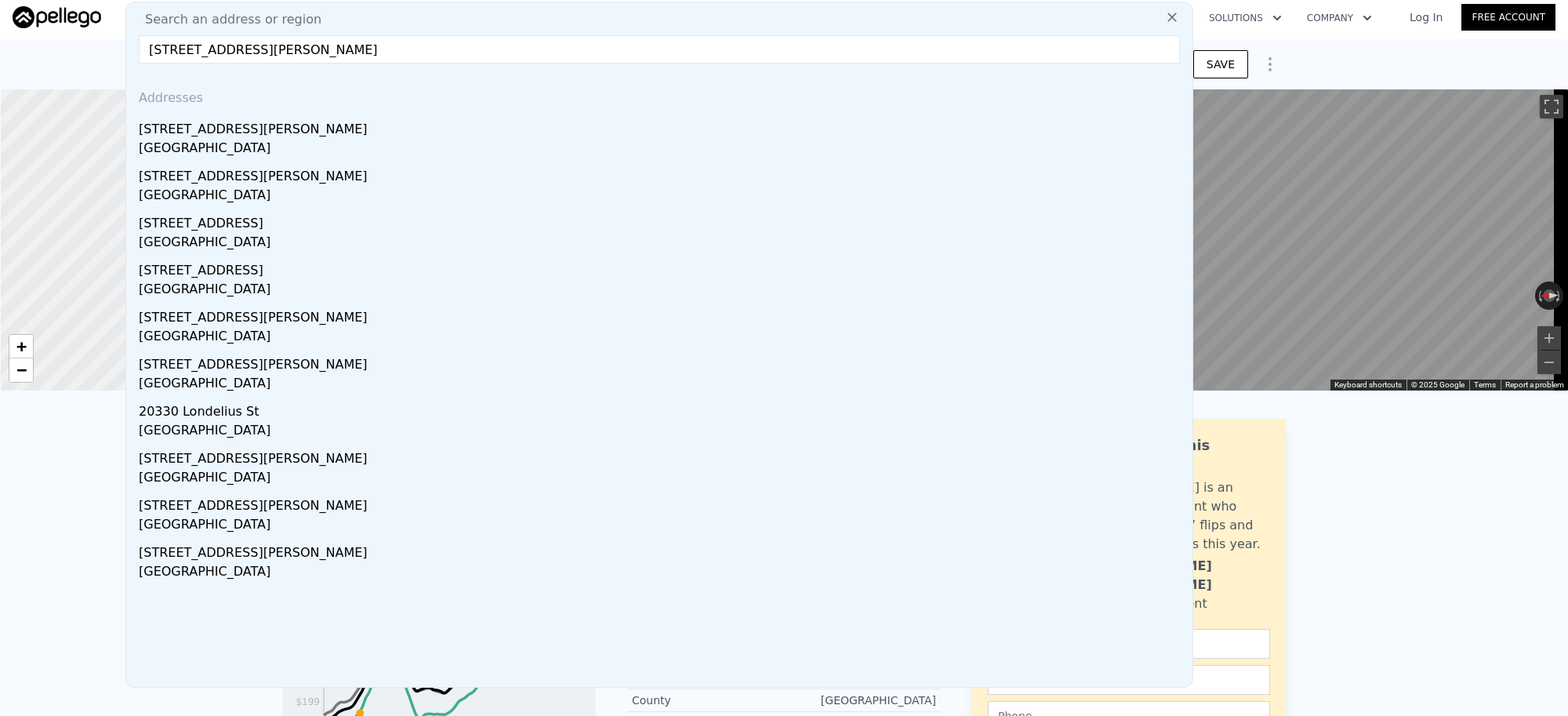
type input "[STREET_ADDRESS][PERSON_NAME]"
click at [252, 134] on div "[STREET_ADDRESS][PERSON_NAME]" at bounding box center [662, 137] width 1047 height 47
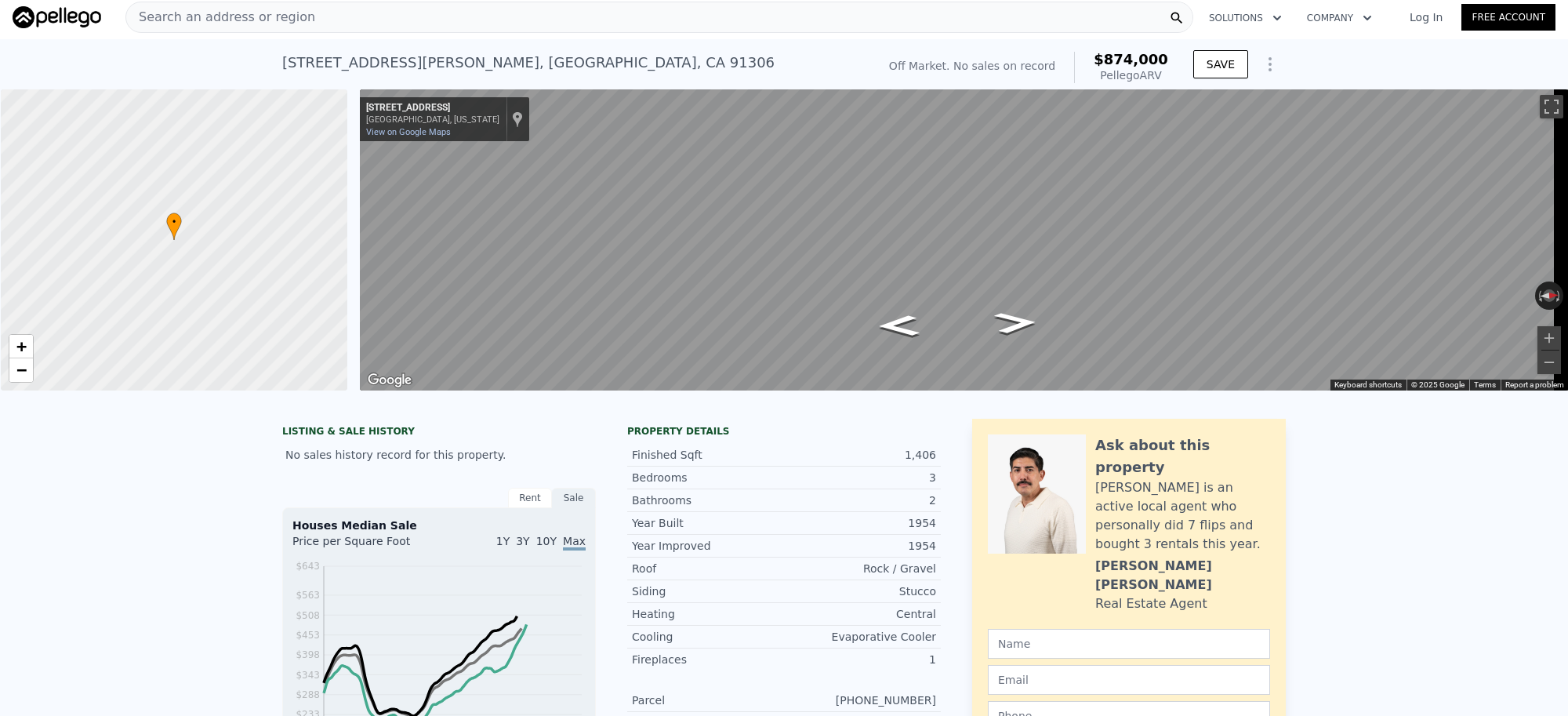
click at [325, 21] on div "Search an address or region" at bounding box center [660, 17] width 1068 height 32
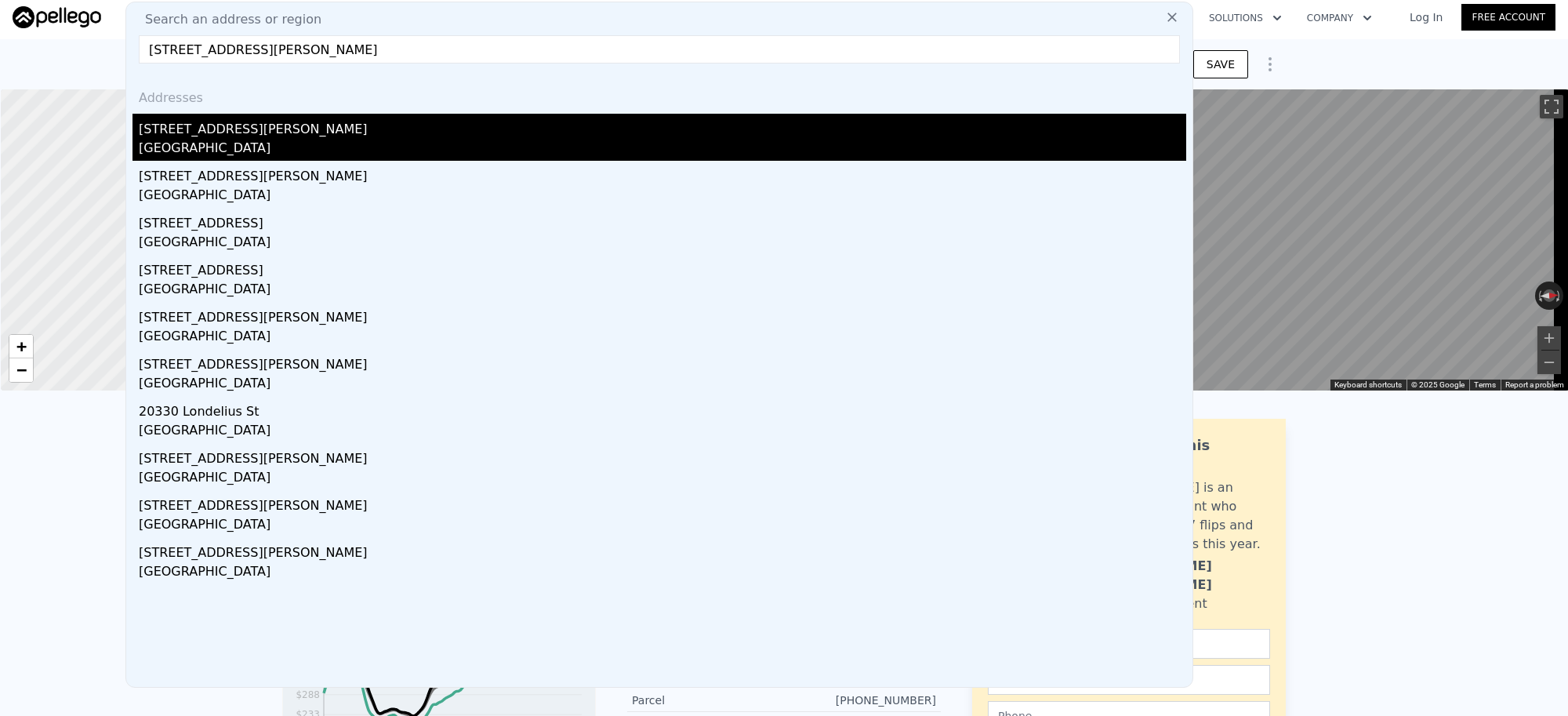
type input "[STREET_ADDRESS][PERSON_NAME]"
click at [202, 120] on div "[STREET_ADDRESS][PERSON_NAME]" at bounding box center [662, 127] width 1047 height 25
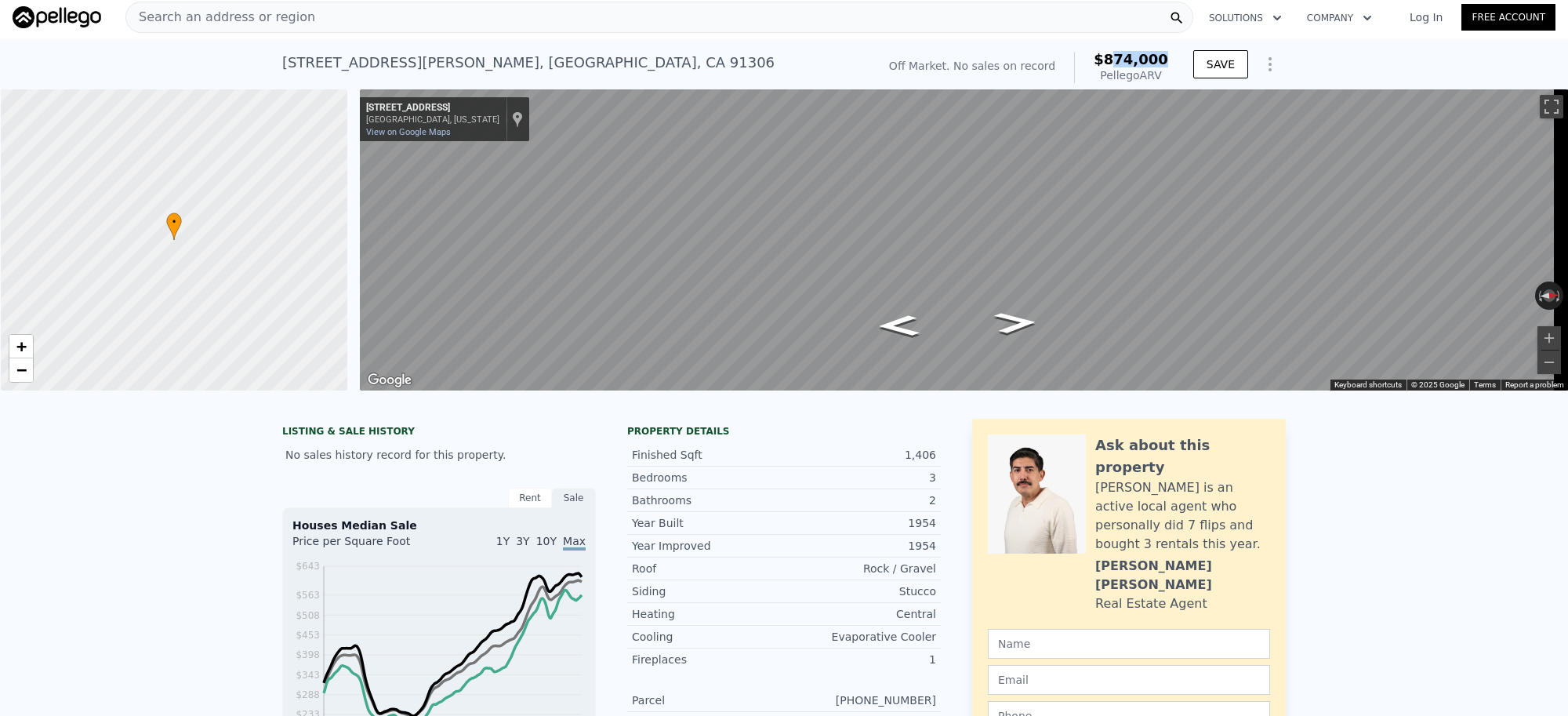
drag, startPoint x: 1155, startPoint y: 60, endPoint x: 1116, endPoint y: 61, distance: 39.0
click at [1116, 61] on div "Off Market. No sales on record $874,000 Pellego ARV" at bounding box center [1028, 67] width 292 height 44
click at [1162, 57] on span "$874,000" at bounding box center [1131, 59] width 74 height 16
drag, startPoint x: 1169, startPoint y: 57, endPoint x: 1114, endPoint y: 62, distance: 55.2
click at [1114, 62] on div "Off Market. No sales on record $874,000 Pellego ARV" at bounding box center [1028, 67] width 292 height 44
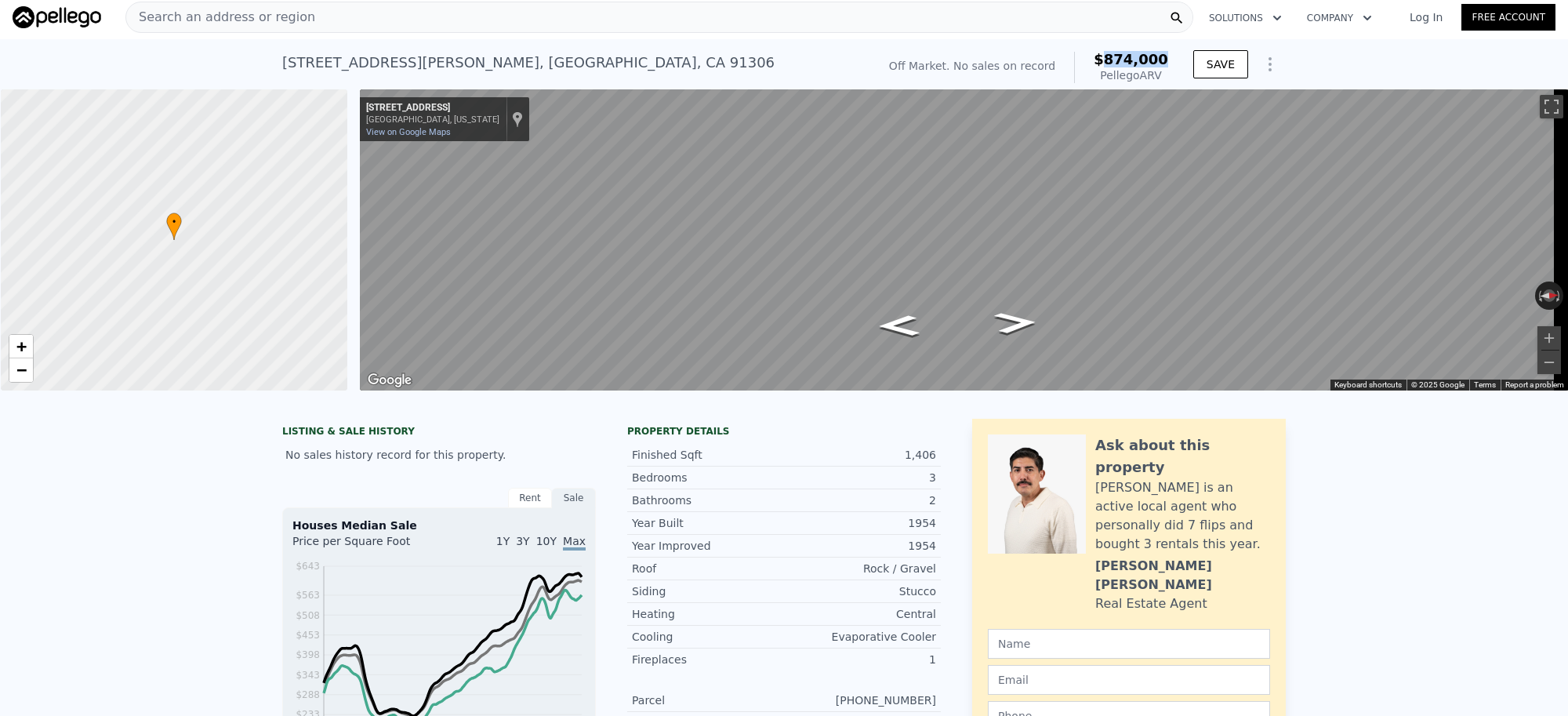
copy span "874,000"
click at [1556, 295] on button "Rotate clockwise" at bounding box center [1561, 296] width 9 height 28
click at [952, 302] on icon "Go North, Casaba Ave" at bounding box center [954, 306] width 97 height 24
click at [268, 28] on div "Search an address or region" at bounding box center [221, 17] width 189 height 30
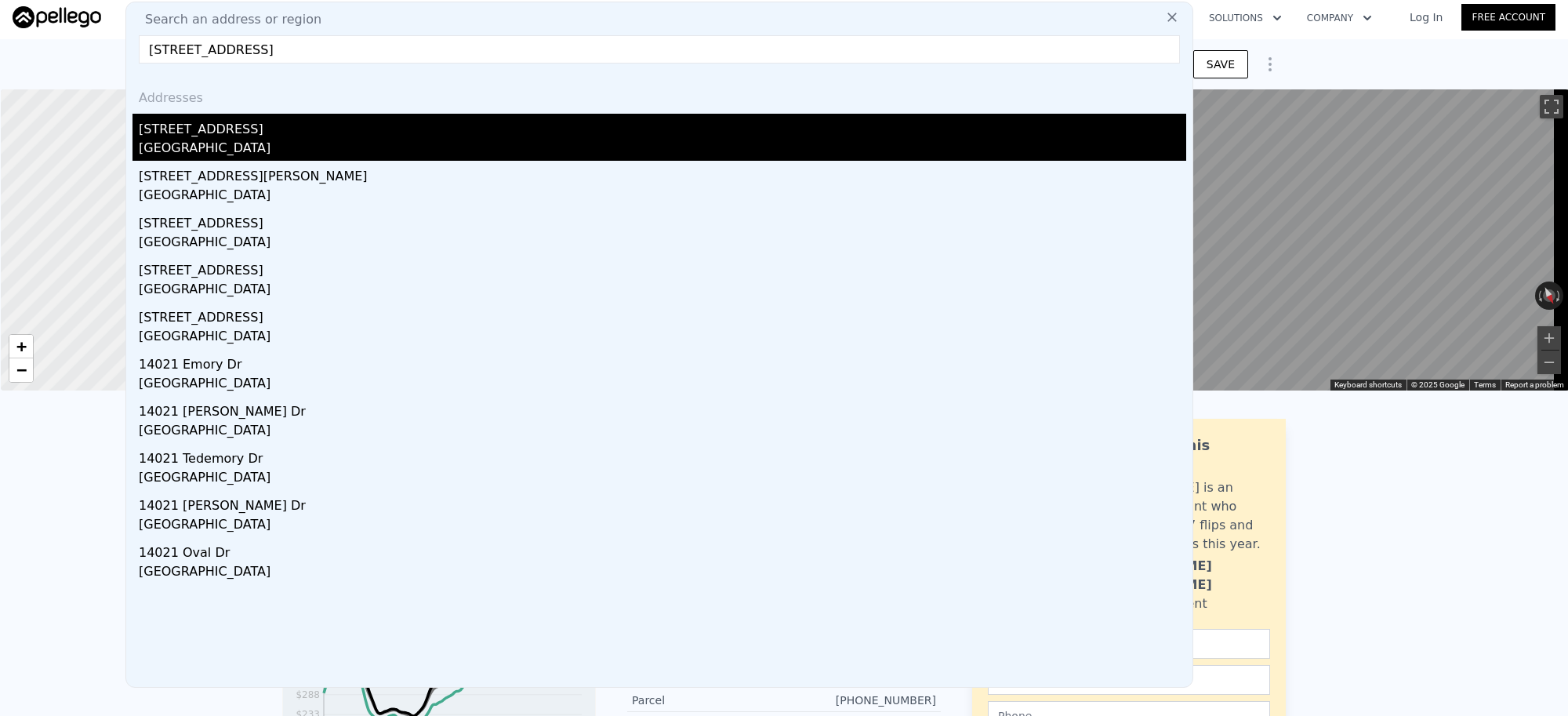
type input "[STREET_ADDRESS]"
click at [228, 146] on div "[GEOGRAPHIC_DATA]" at bounding box center [662, 150] width 1047 height 22
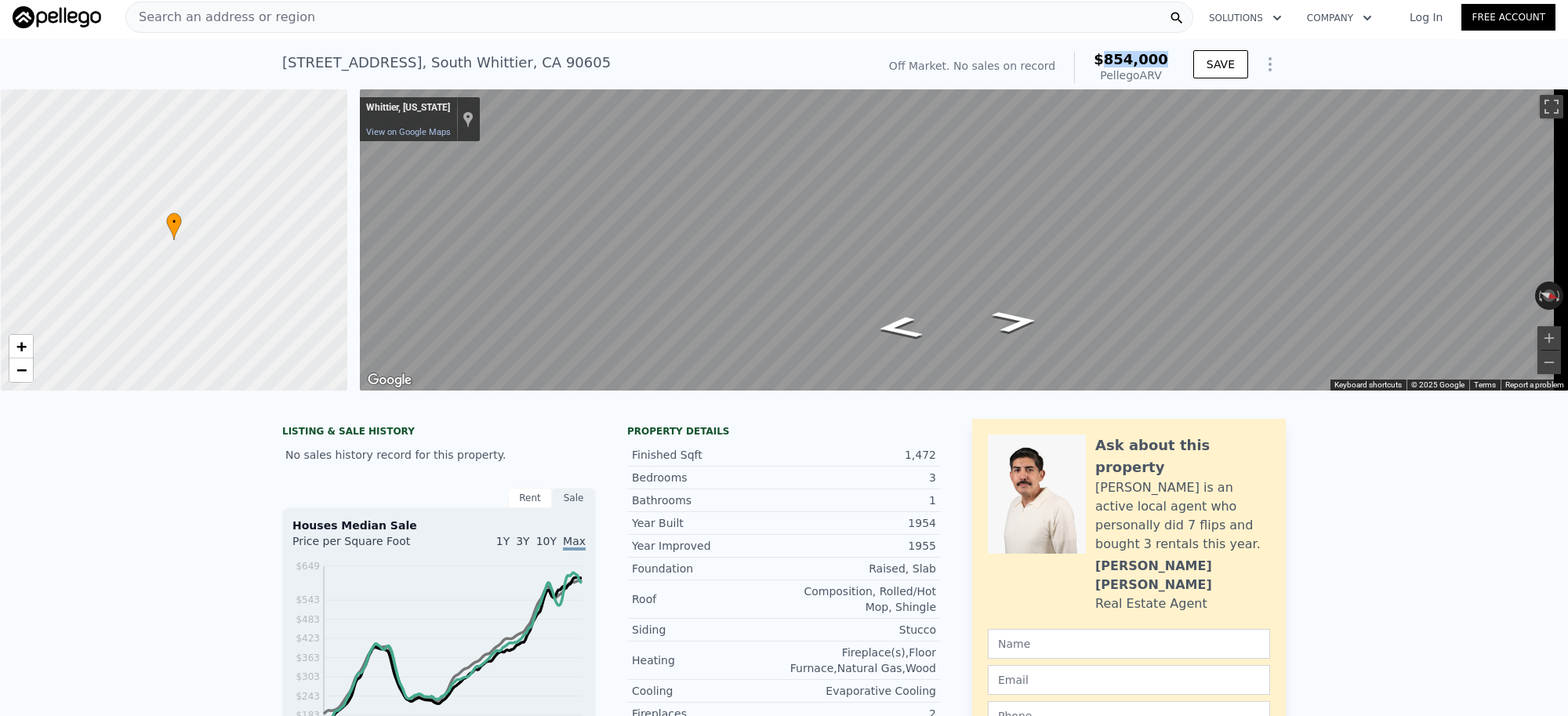
drag, startPoint x: 1112, startPoint y: 61, endPoint x: 1162, endPoint y: 61, distance: 50.0
click at [1162, 61] on span "$854,000" at bounding box center [1131, 59] width 74 height 16
click at [296, 21] on div "Search an address or region" at bounding box center [660, 17] width 1068 height 32
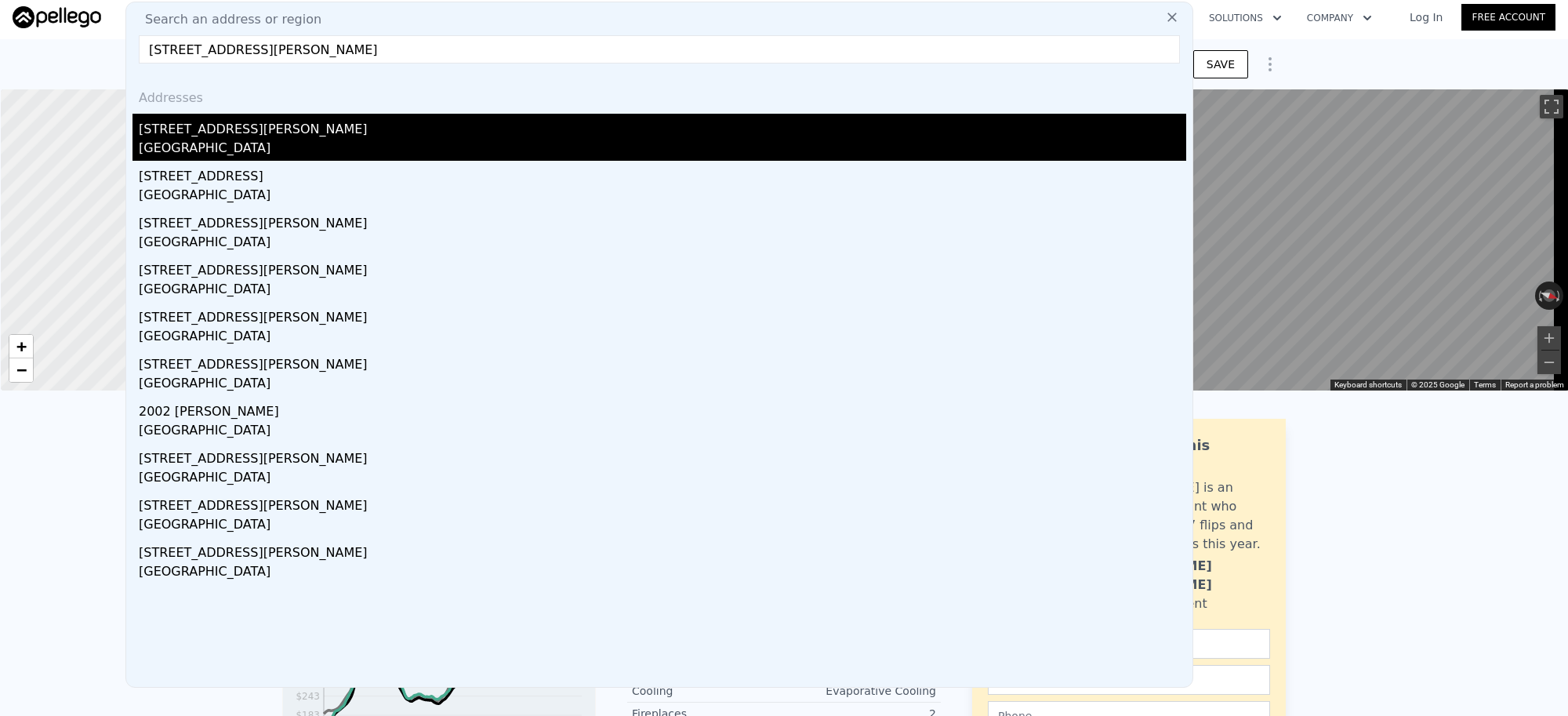
type input "[STREET_ADDRESS][PERSON_NAME]"
click at [239, 135] on div "[STREET_ADDRESS][PERSON_NAME]" at bounding box center [662, 127] width 1047 height 25
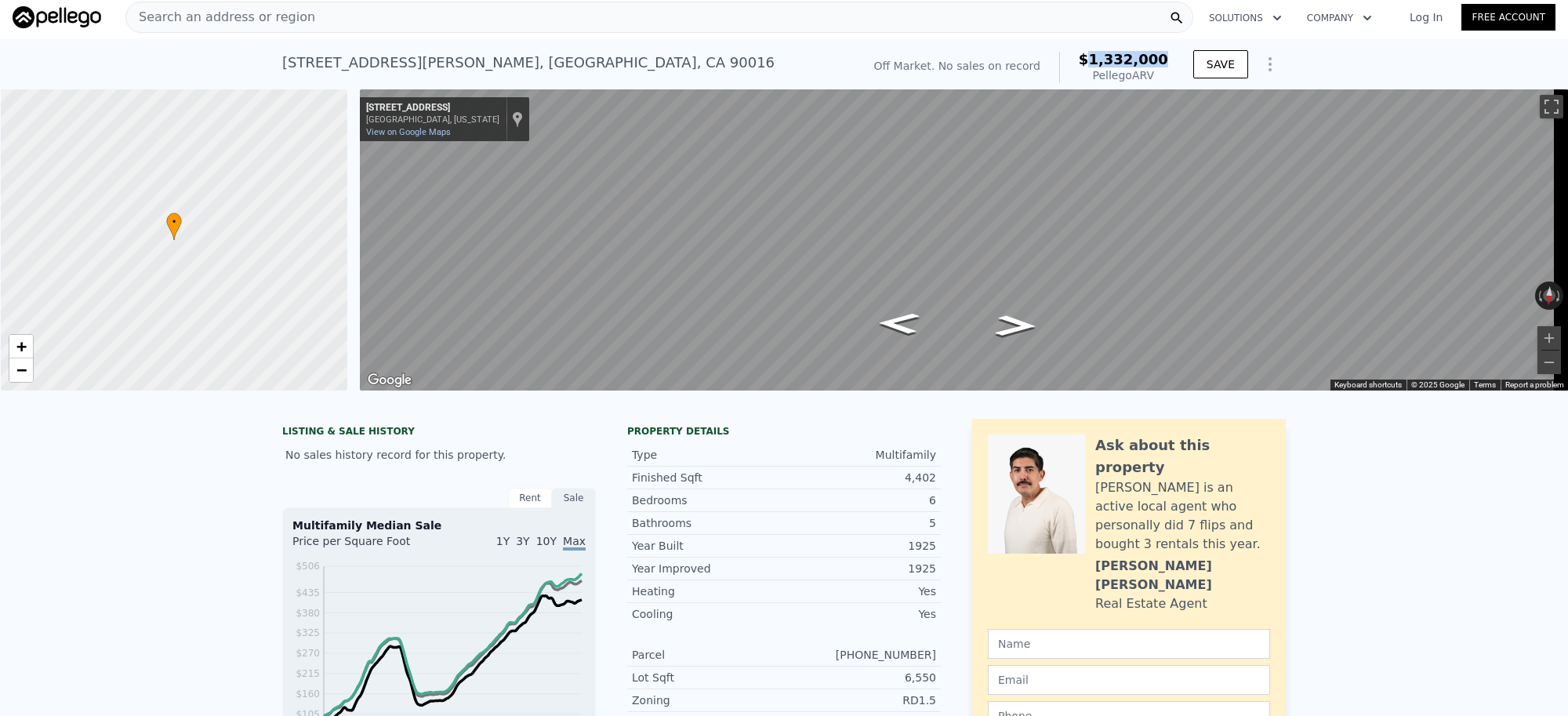
drag, startPoint x: 1100, startPoint y: 61, endPoint x: 1161, endPoint y: 60, distance: 61.0
click at [1161, 60] on span "$1,332,000" at bounding box center [1123, 59] width 89 height 16
click at [359, 9] on div "Search an address or region" at bounding box center [660, 17] width 1068 height 32
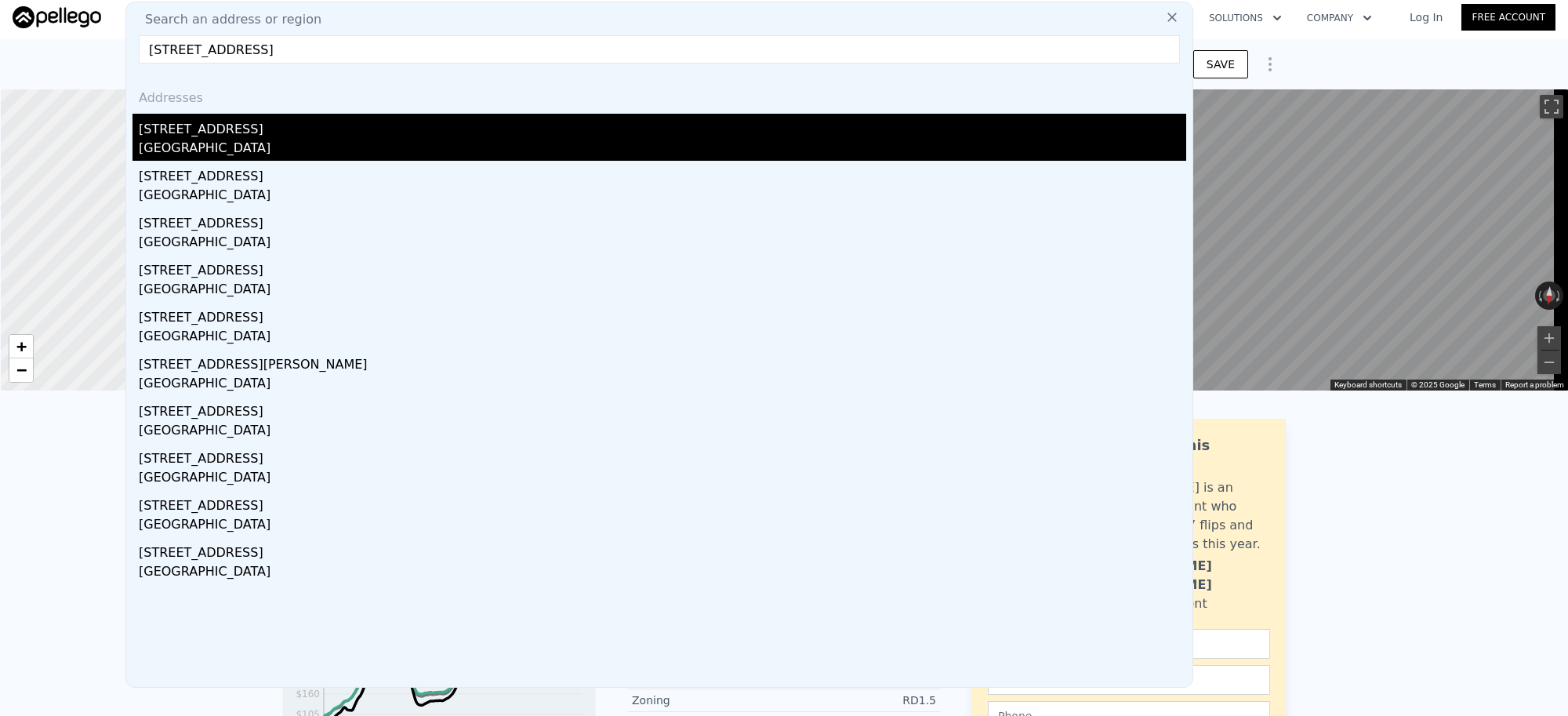
type input "[STREET_ADDRESS]"
click at [299, 137] on div "[STREET_ADDRESS]" at bounding box center [662, 127] width 1047 height 25
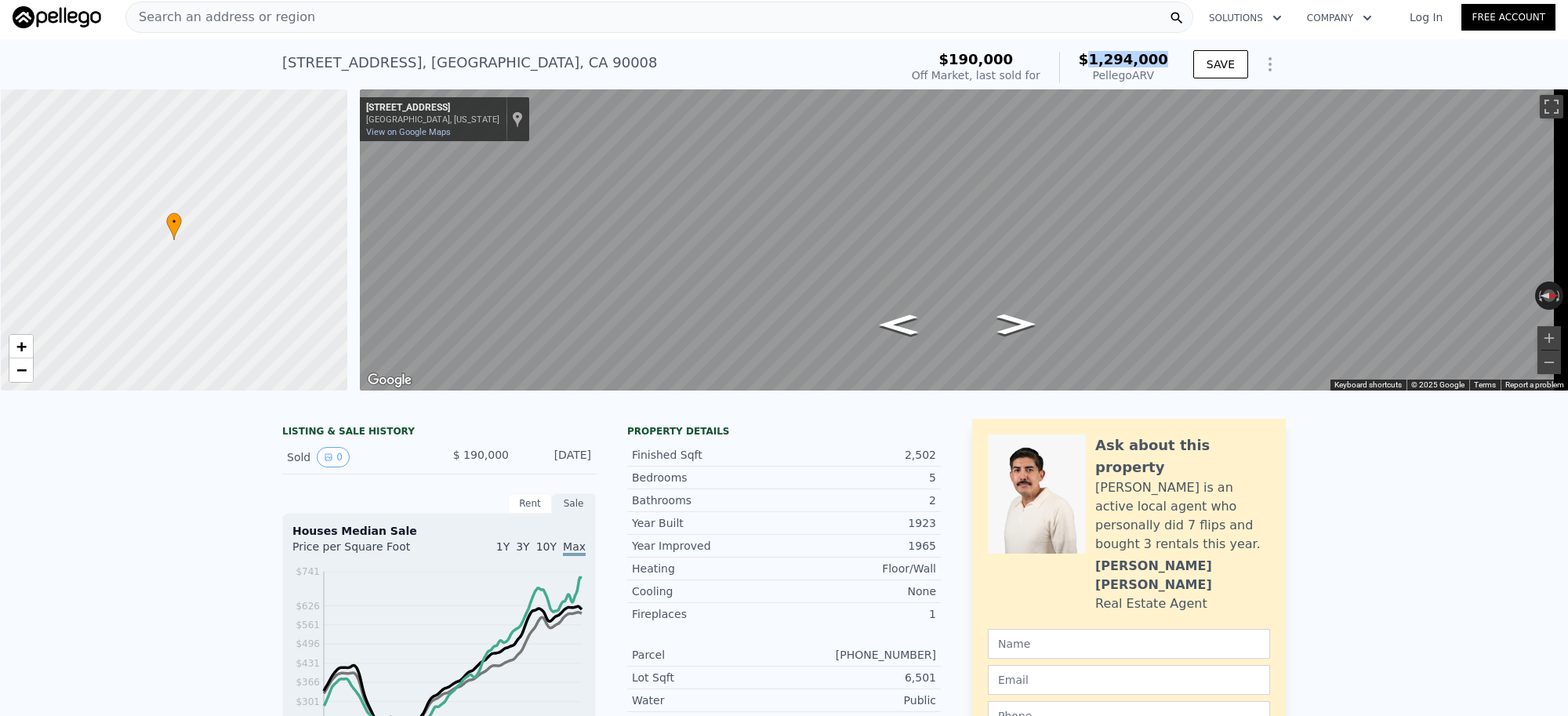
drag, startPoint x: 1165, startPoint y: 59, endPoint x: 1103, endPoint y: 61, distance: 62.0
click at [1103, 61] on div "$190,000 Off Market, last sold for $1,294,000 Pellego ARV" at bounding box center [1040, 67] width 269 height 44
click at [374, 22] on div "Search an address or region" at bounding box center [660, 17] width 1068 height 32
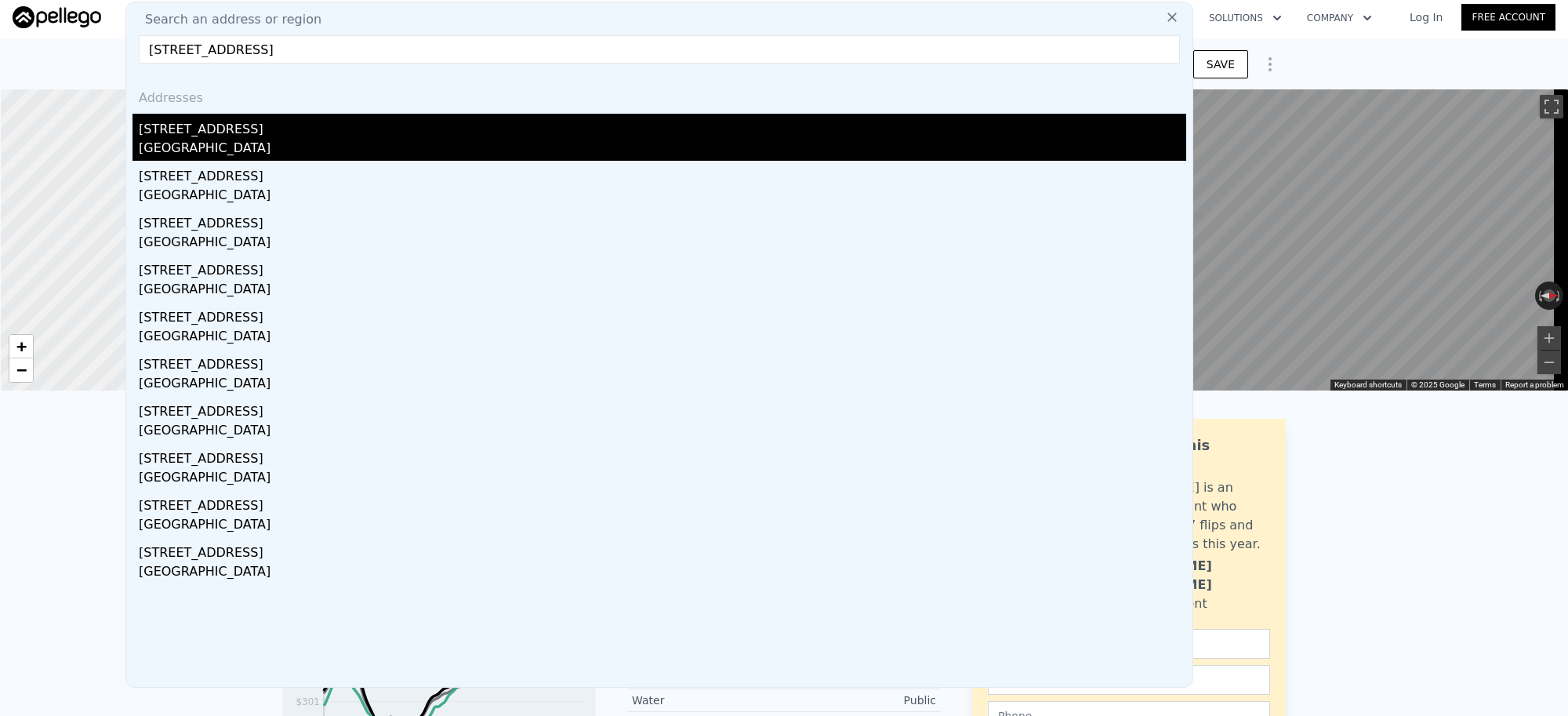
type input "[STREET_ADDRESS]"
click at [315, 143] on div "[GEOGRAPHIC_DATA]" at bounding box center [662, 150] width 1047 height 22
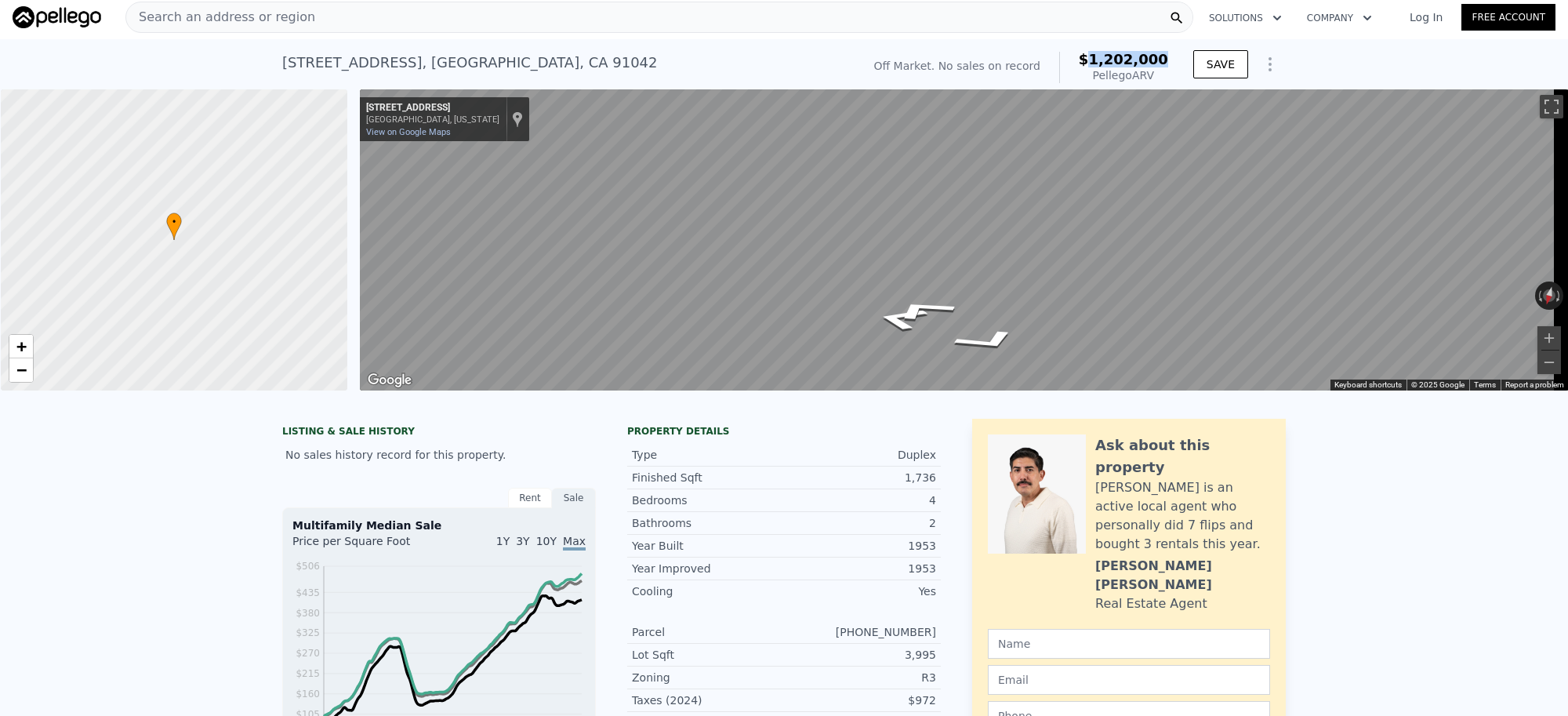
drag, startPoint x: 1169, startPoint y: 60, endPoint x: 1100, endPoint y: 68, distance: 69.5
click at [1100, 65] on div "Off Market. No sales on record $1,202,000 Pellego ARV" at bounding box center [1021, 67] width 306 height 44
click at [293, 24] on span "Search an address or region" at bounding box center [221, 17] width 189 height 19
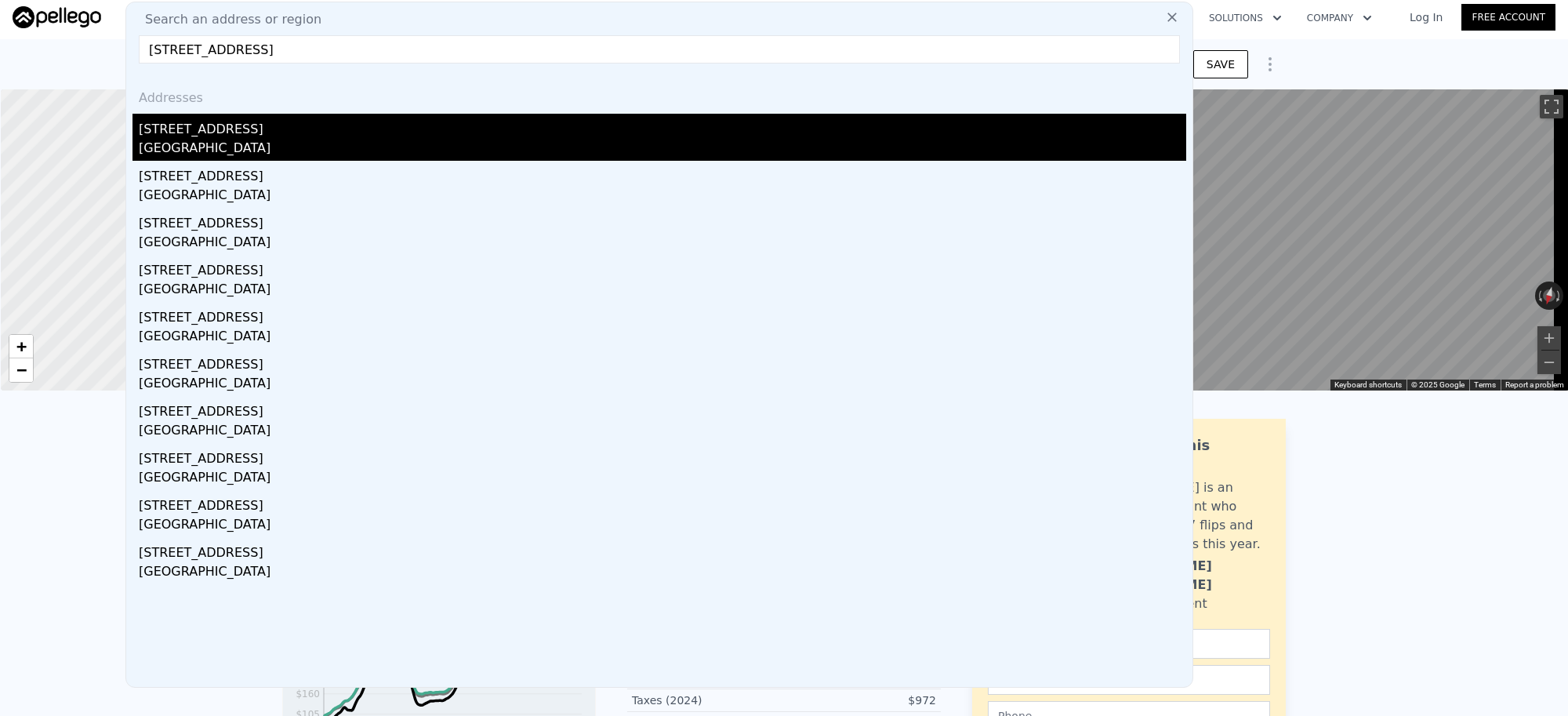
type input "[STREET_ADDRESS]"
click at [253, 136] on div "[STREET_ADDRESS]" at bounding box center [662, 127] width 1047 height 25
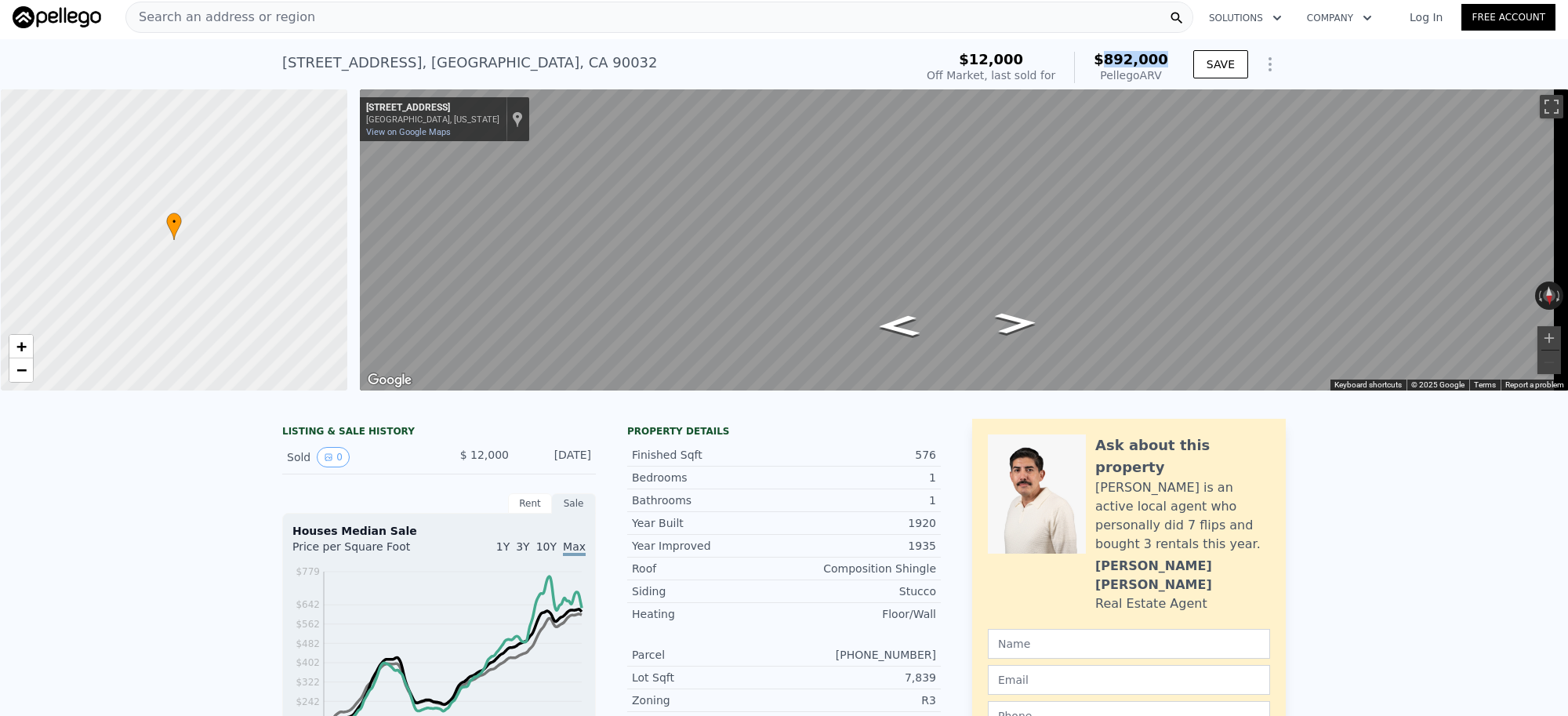
drag, startPoint x: 1110, startPoint y: 56, endPoint x: 1165, endPoint y: 57, distance: 55.0
click at [1165, 57] on div "$12,000 Off Market, last sold for $892,000 Pellego ARV" at bounding box center [1047, 67] width 254 height 44
click at [312, 24] on div "Search an address or region" at bounding box center [660, 17] width 1068 height 32
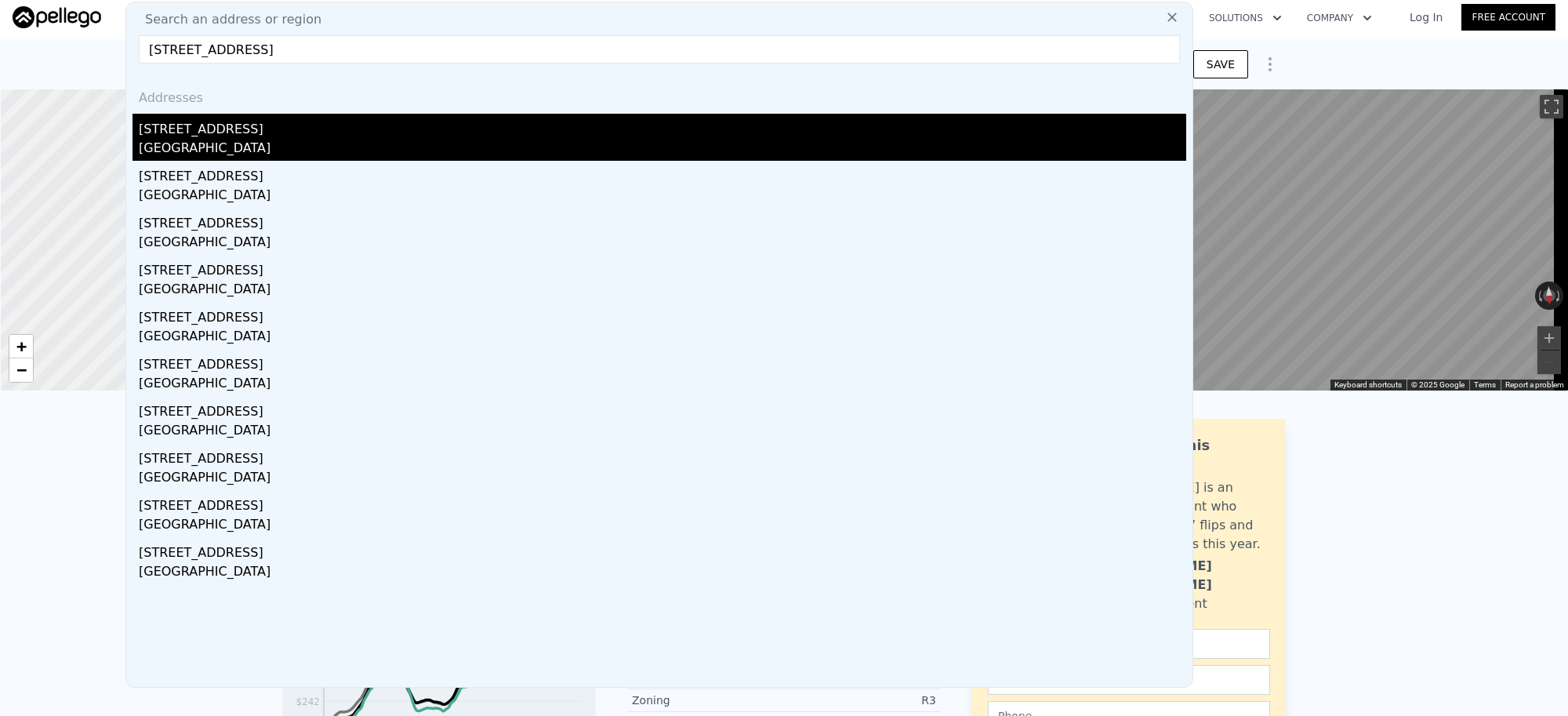
type input "[STREET_ADDRESS]"
click at [221, 151] on div "[GEOGRAPHIC_DATA]" at bounding box center [662, 150] width 1047 height 22
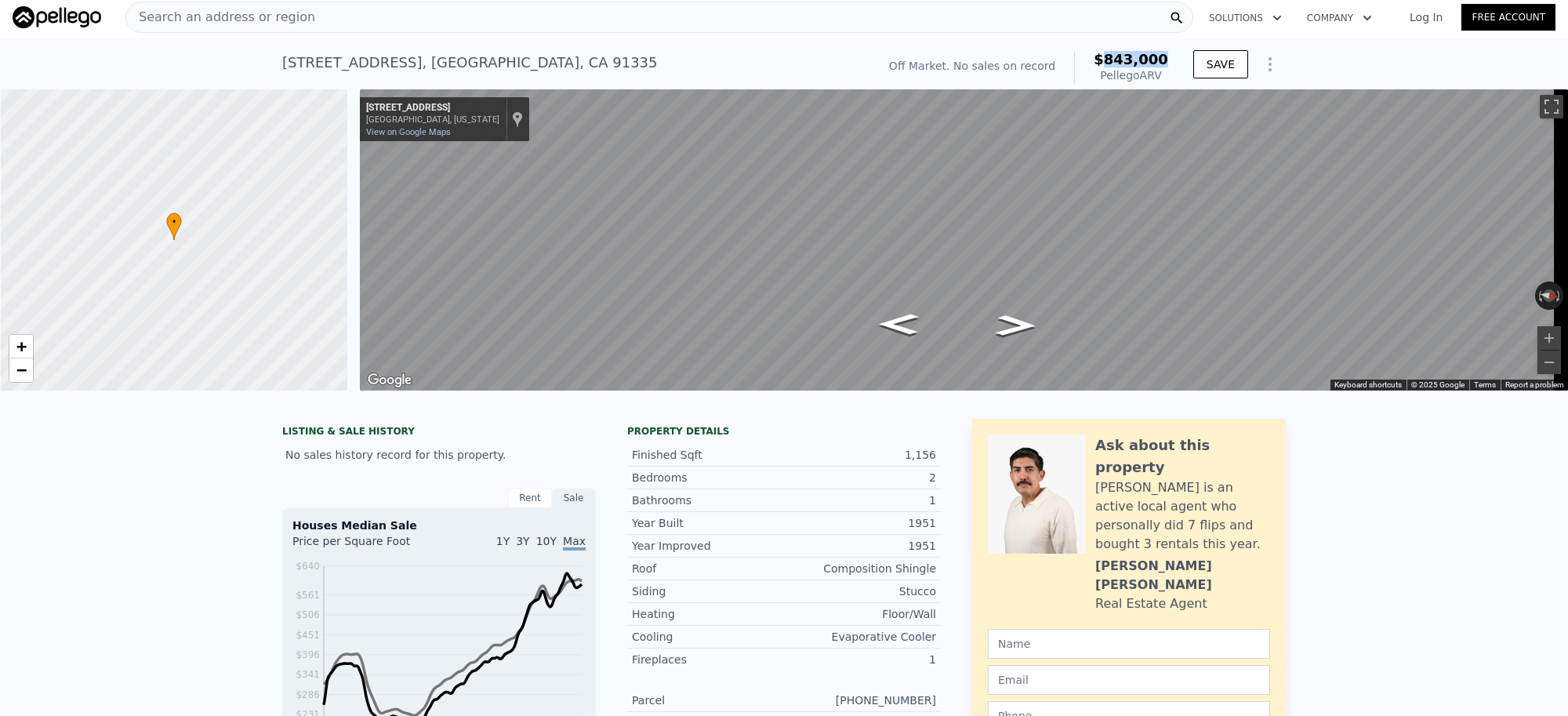
drag, startPoint x: 1171, startPoint y: 62, endPoint x: 1112, endPoint y: 64, distance: 59.0
click at [1112, 64] on div "Off Market. No sales on record $843,000 Pellego ARV SAVE" at bounding box center [1084, 67] width 403 height 44
click at [314, 24] on div "Search an address or region" at bounding box center [660, 17] width 1068 height 32
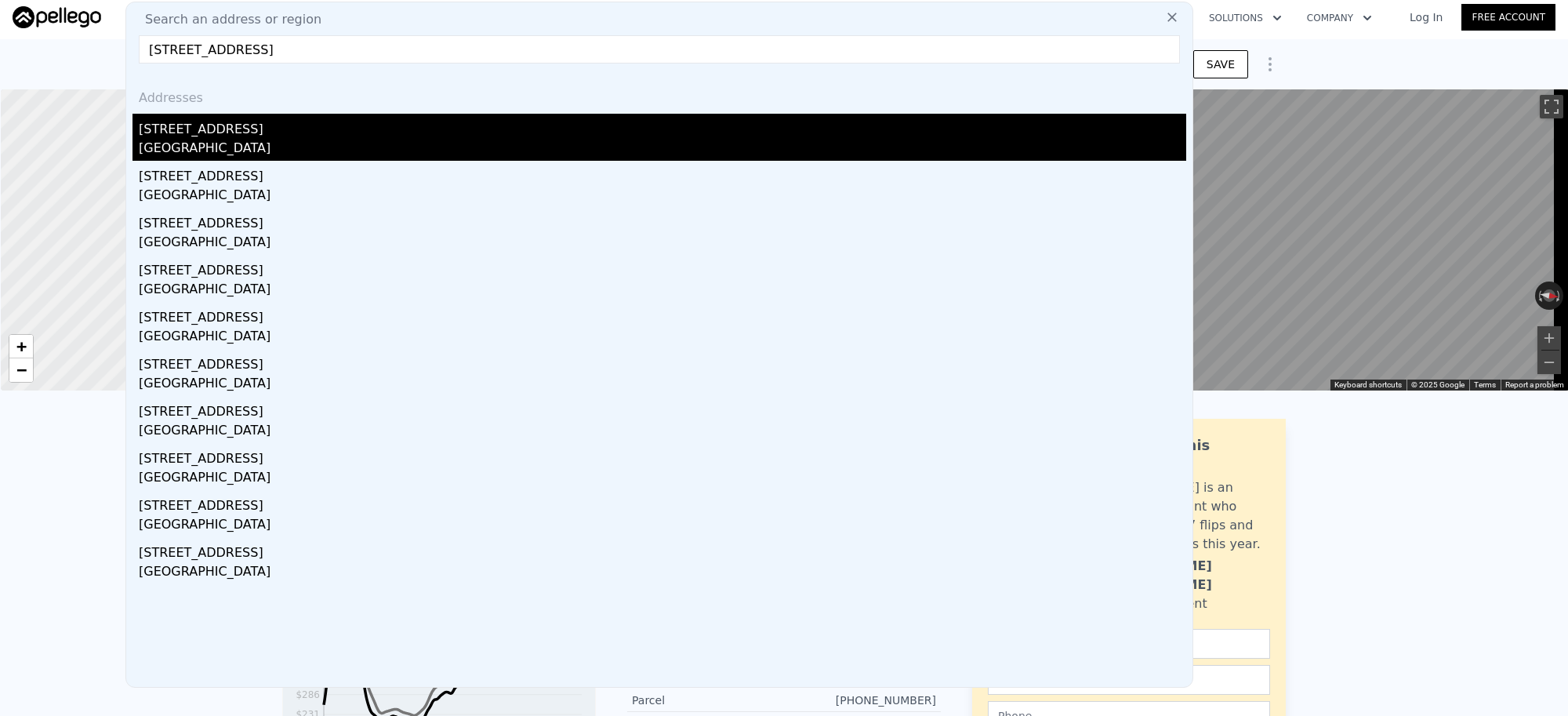
type input "[STREET_ADDRESS]"
click at [283, 130] on div "[STREET_ADDRESS]" at bounding box center [662, 127] width 1047 height 25
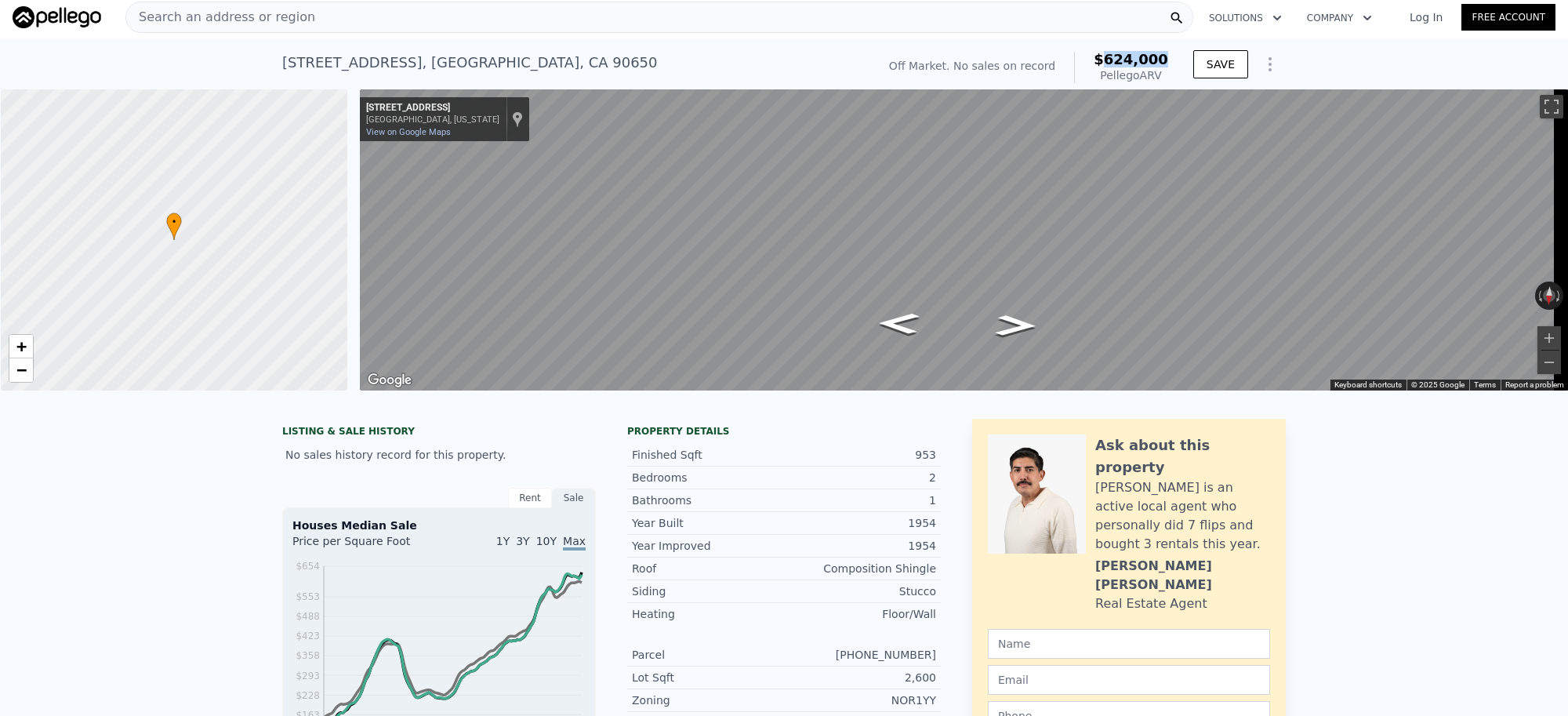
drag, startPoint x: 1169, startPoint y: 60, endPoint x: 1115, endPoint y: 56, distance: 54.1
click at [1115, 56] on div "Off Market. No sales on record $624,000 Pellego ARV" at bounding box center [1028, 67] width 292 height 44
click at [386, 26] on div "Search an address or region" at bounding box center [660, 17] width 1068 height 32
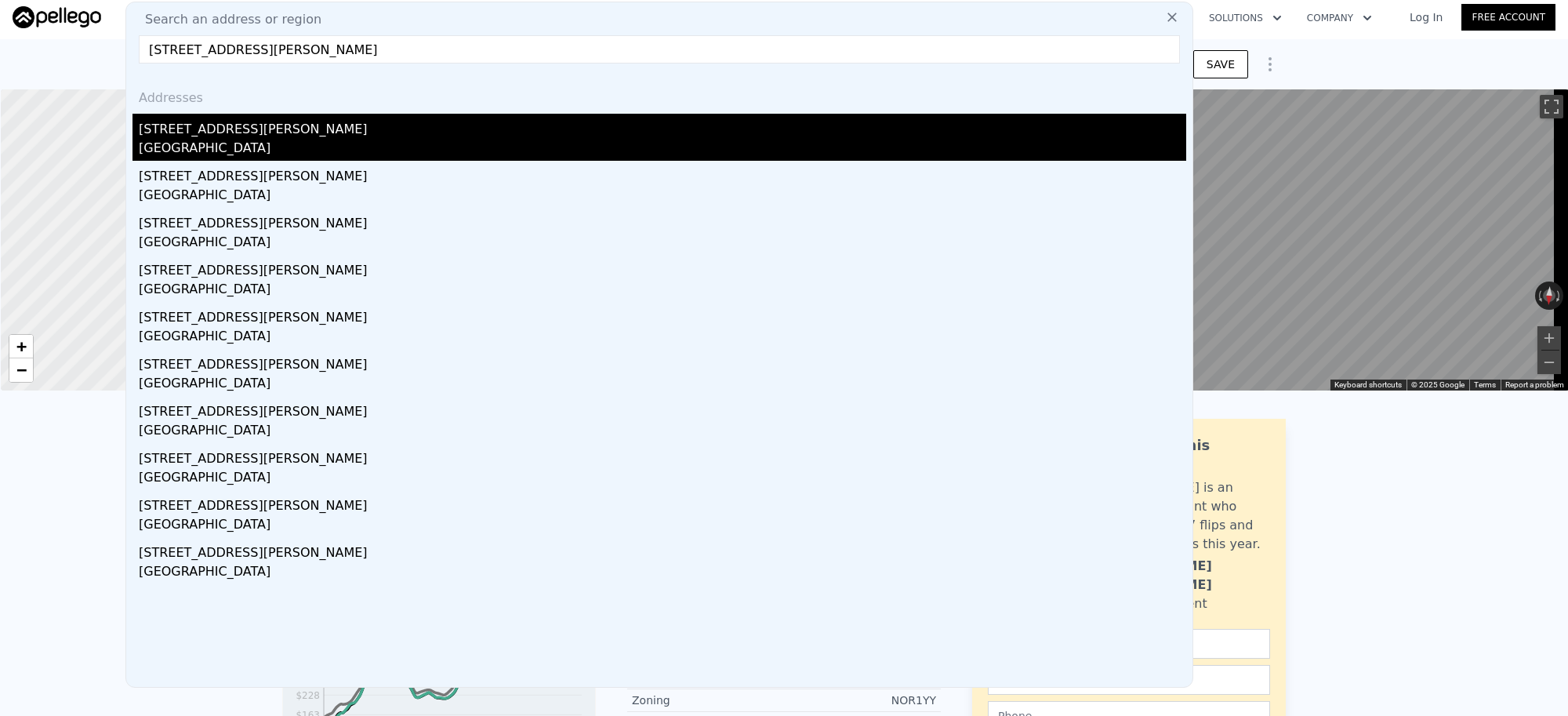
type input "[STREET_ADDRESS][PERSON_NAME]"
click at [273, 123] on div "[STREET_ADDRESS][PERSON_NAME]" at bounding box center [662, 127] width 1047 height 25
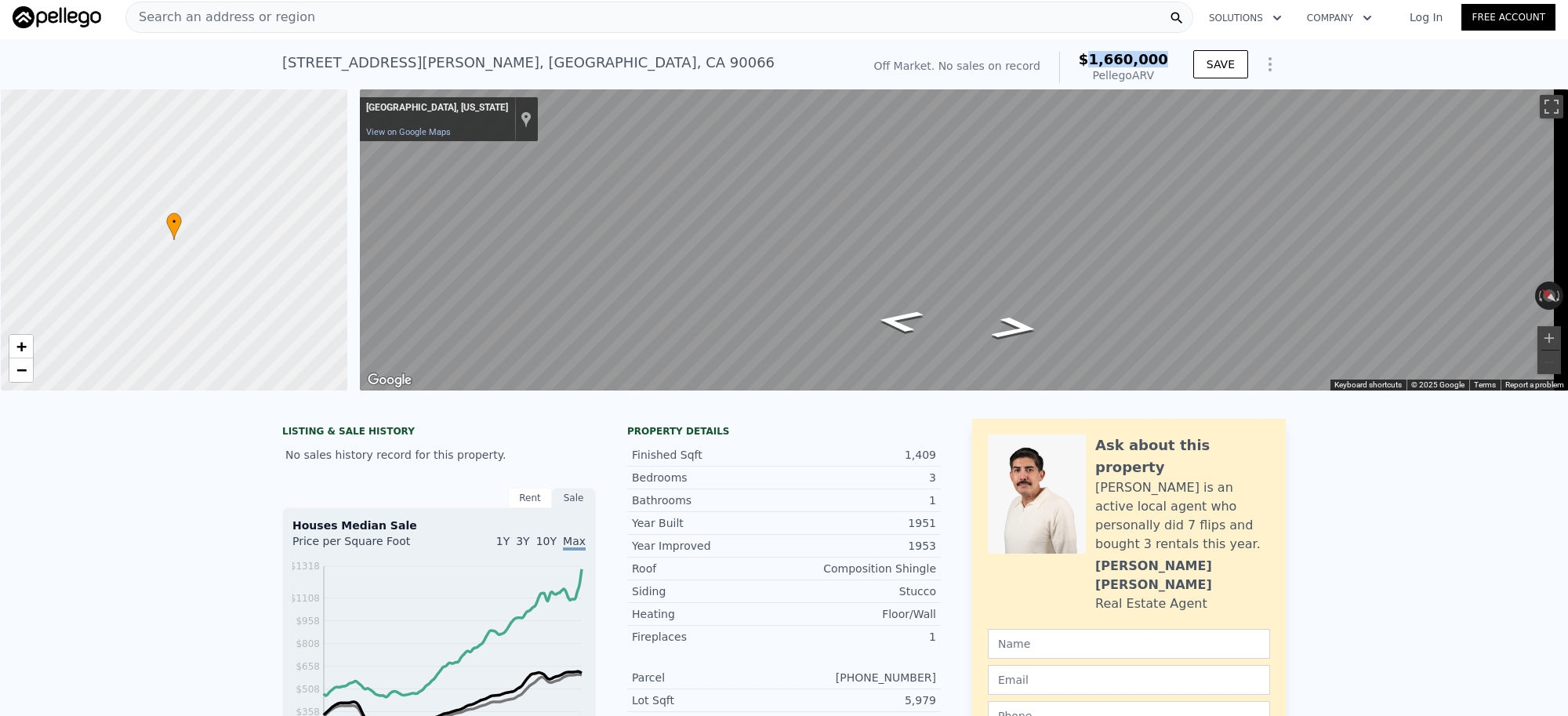
drag, startPoint x: 1103, startPoint y: 61, endPoint x: 1162, endPoint y: 56, distance: 59.2
click at [1162, 56] on span "$1,660,000" at bounding box center [1123, 59] width 89 height 16
click at [273, 21] on span "Search an address or region" at bounding box center [221, 17] width 189 height 19
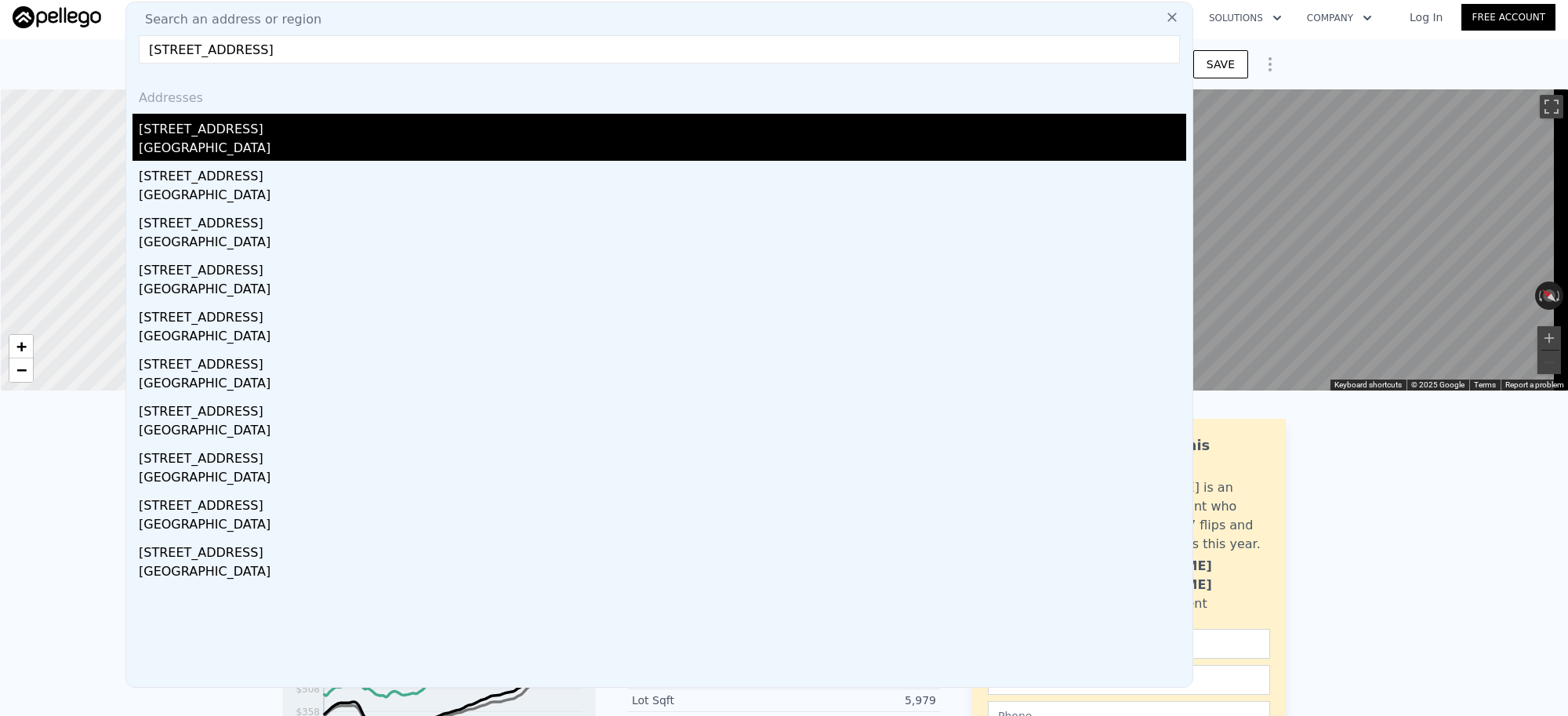
type input "[STREET_ADDRESS]"
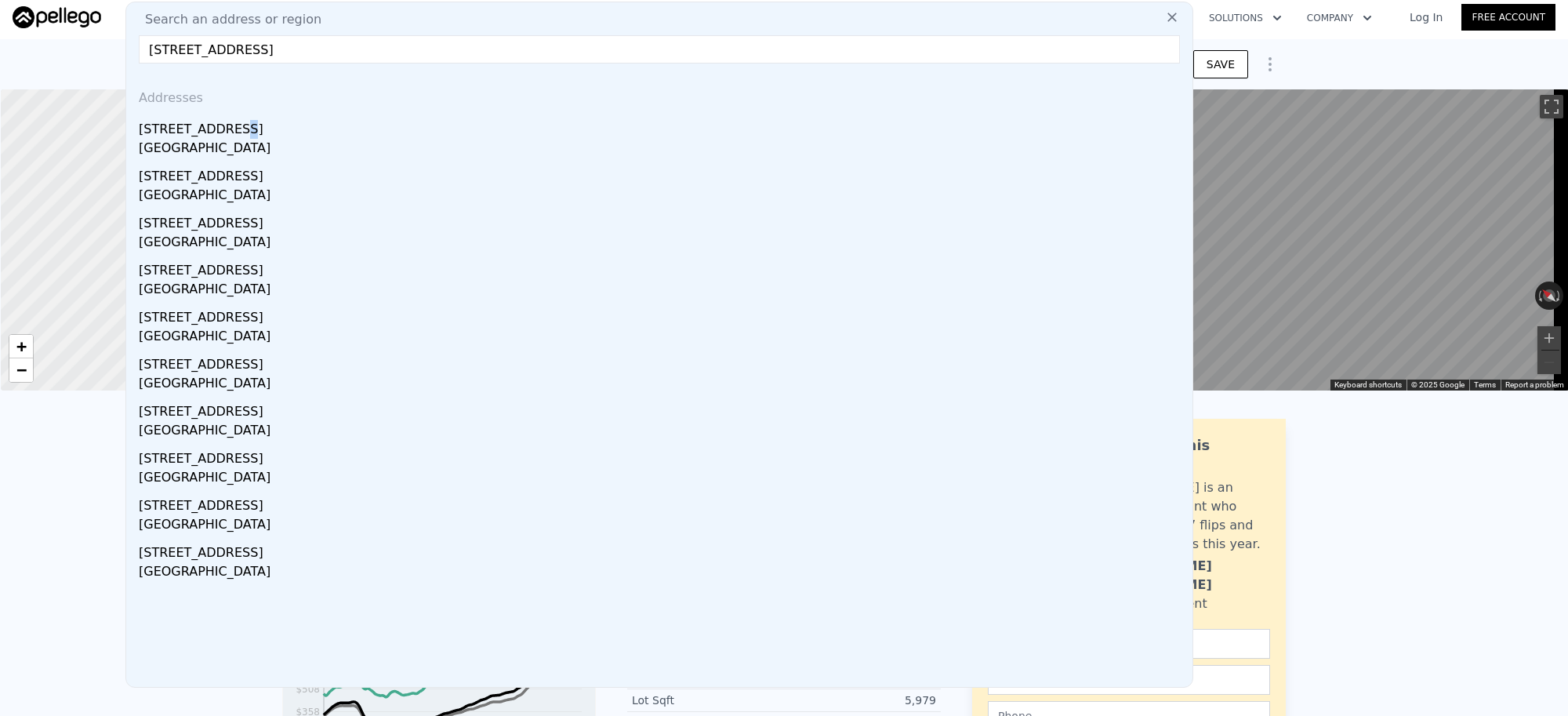
drag, startPoint x: 231, startPoint y: 132, endPoint x: 734, endPoint y: 9, distance: 517.8
click at [230, 129] on div "[STREET_ADDRESS]" at bounding box center [662, 127] width 1047 height 25
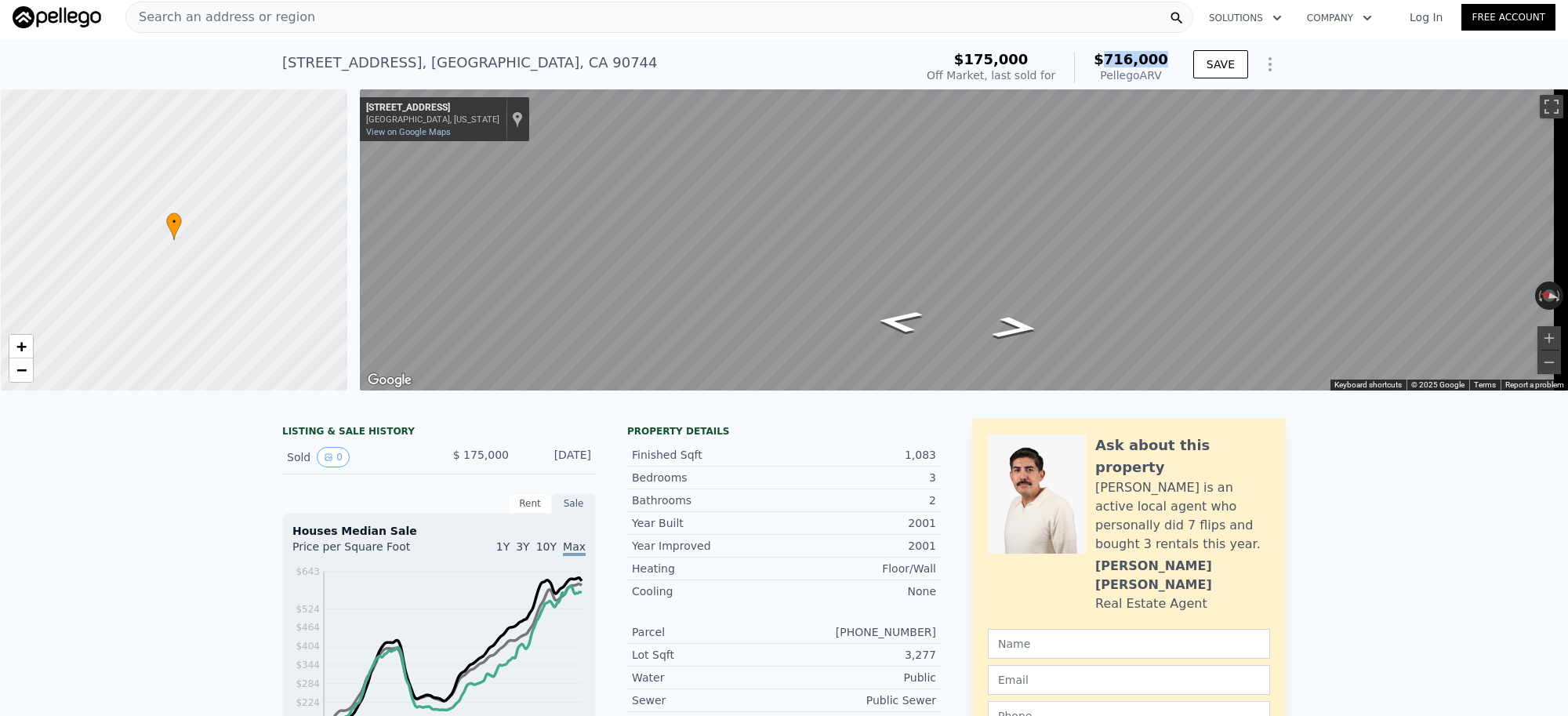
drag, startPoint x: 1112, startPoint y: 62, endPoint x: 1165, endPoint y: 65, distance: 53.1
click at [1165, 65] on div "$175,000 Off Market, last sold for $716,000 Pellego ARV" at bounding box center [1047, 67] width 254 height 44
click at [454, 20] on div "Search an address or region" at bounding box center [660, 17] width 1068 height 32
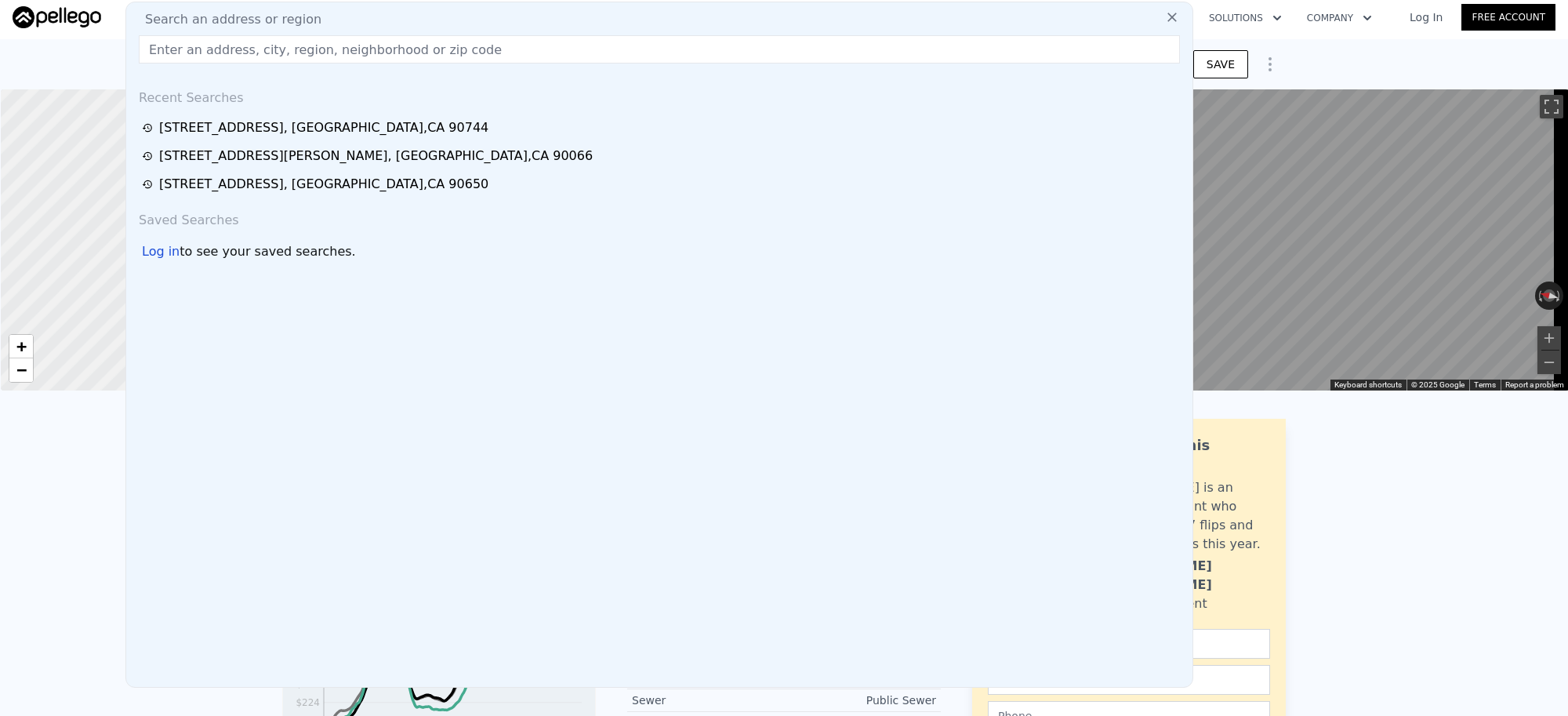
type input "[STREET_ADDRESS]"
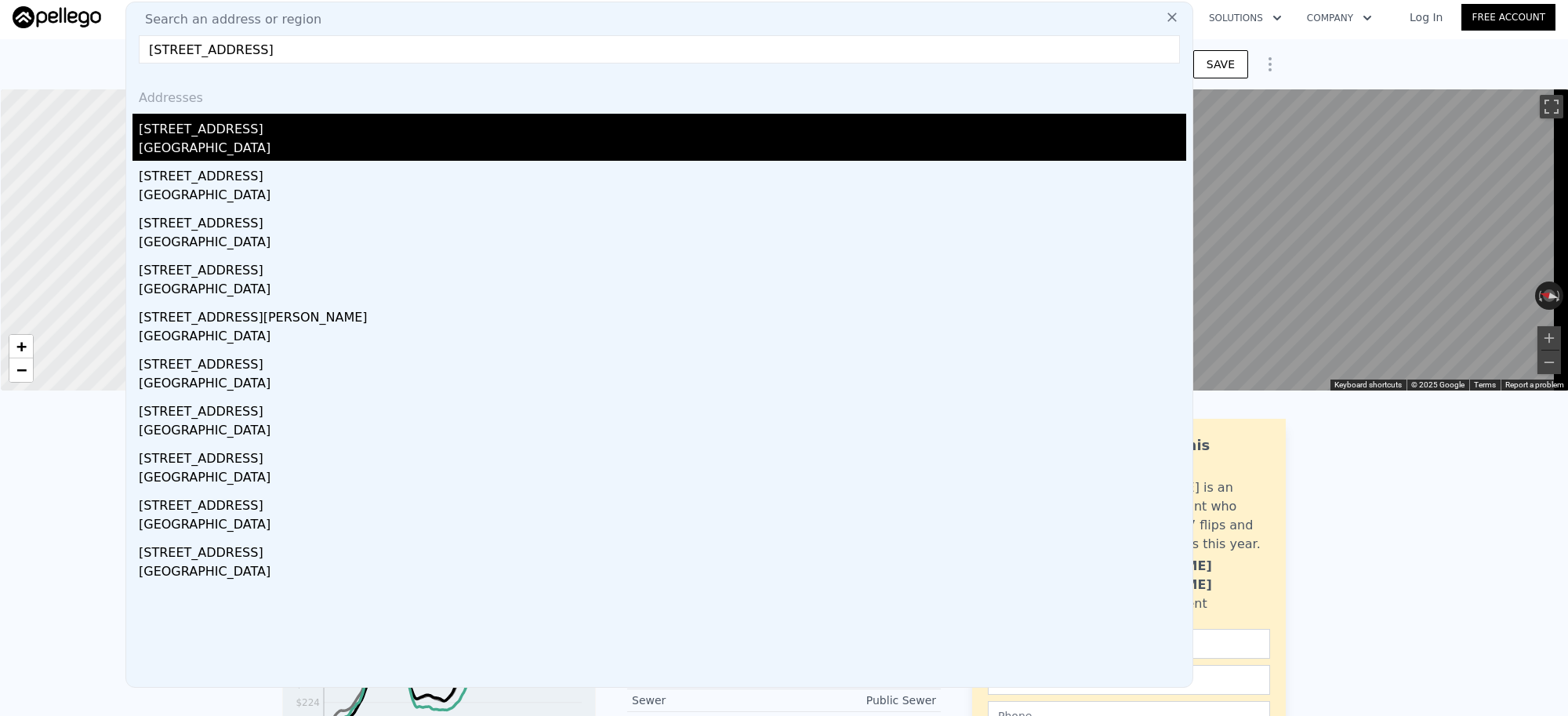
click at [381, 139] on div "[GEOGRAPHIC_DATA]" at bounding box center [662, 150] width 1047 height 22
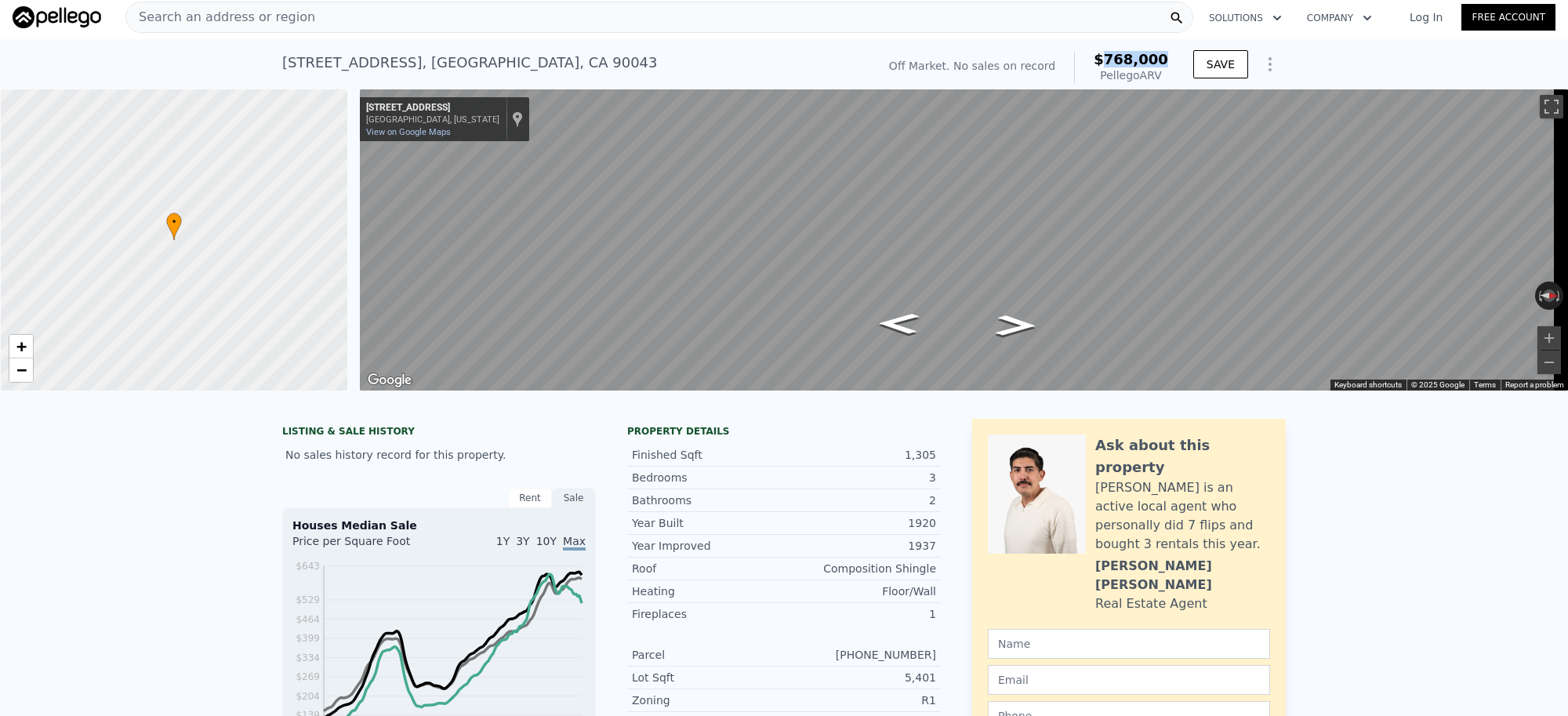
drag, startPoint x: 1115, startPoint y: 57, endPoint x: 1162, endPoint y: 60, distance: 47.1
click at [1162, 60] on span "$768,000" at bounding box center [1131, 59] width 74 height 16
click at [317, 24] on div "Search an address or region" at bounding box center [660, 17] width 1068 height 32
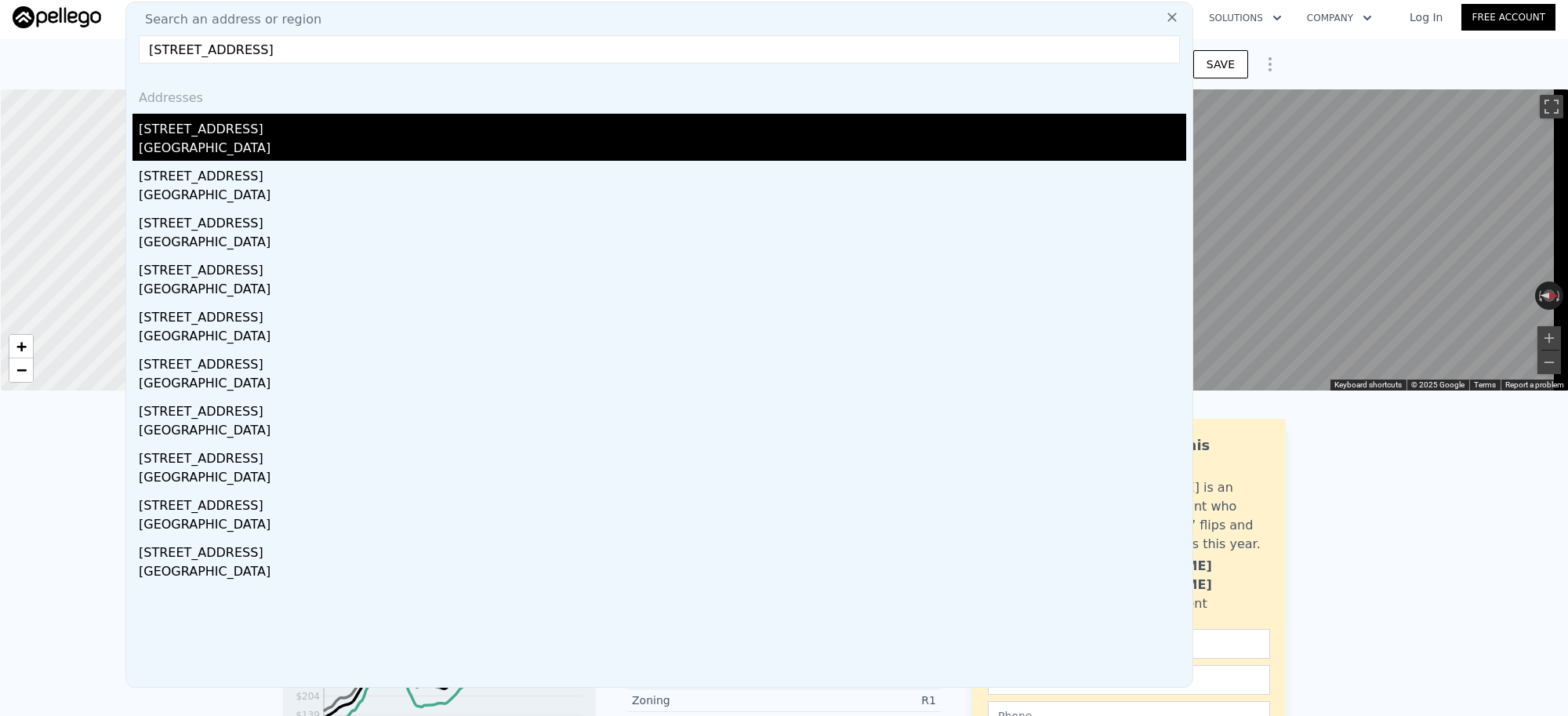
type input "[STREET_ADDRESS]"
click at [269, 131] on div "[STREET_ADDRESS]" at bounding box center [662, 127] width 1047 height 25
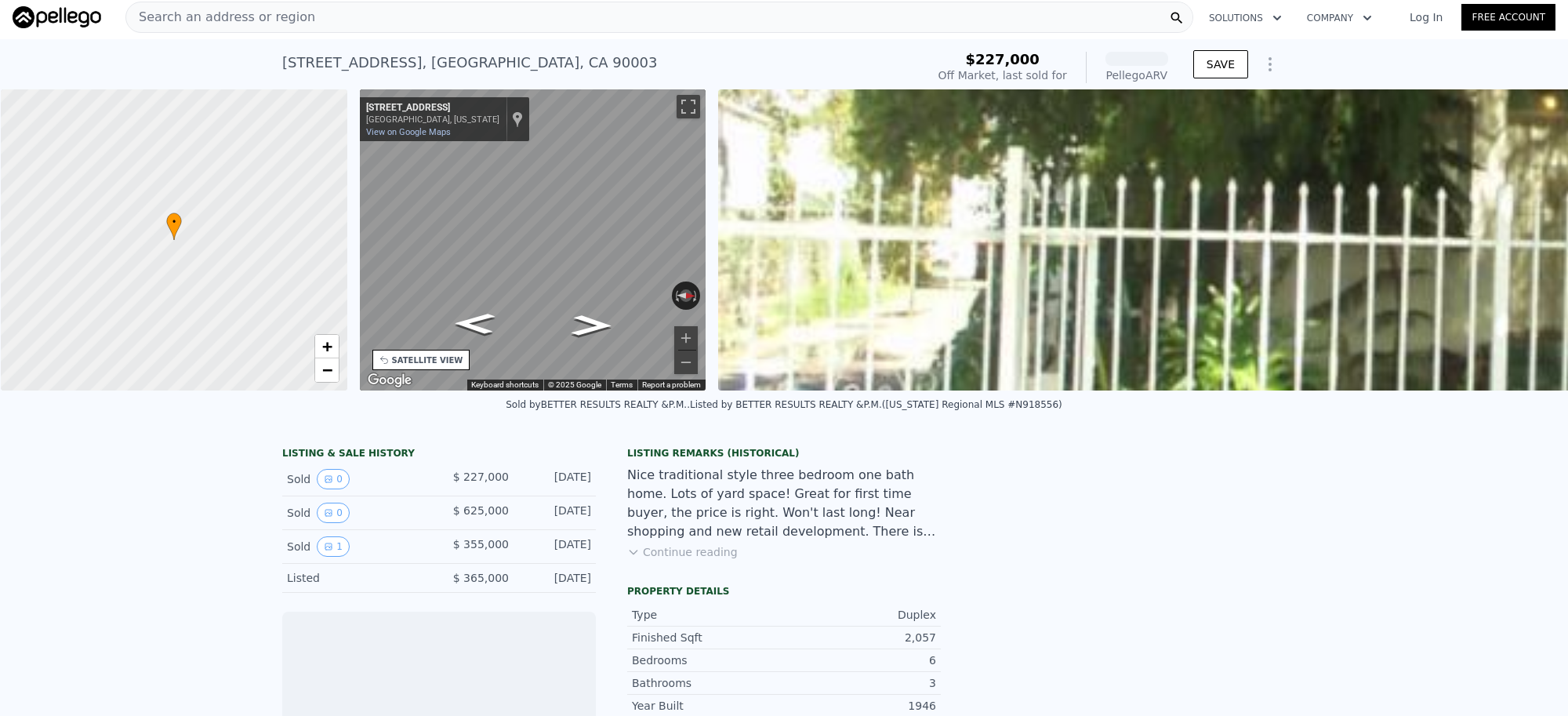
scroll to position [0, 364]
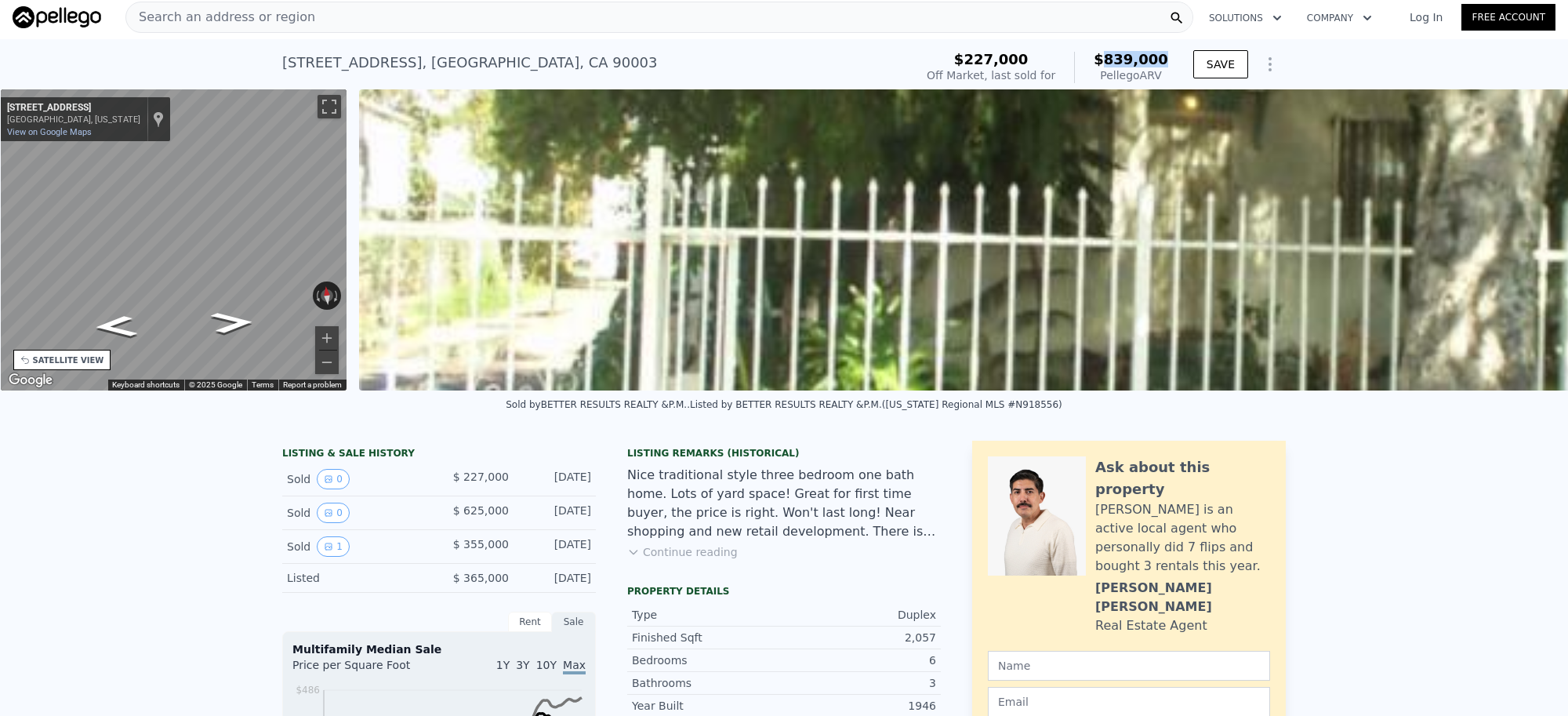
drag, startPoint x: 1141, startPoint y: 62, endPoint x: 1112, endPoint y: 61, distance: 29.0
click at [1112, 61] on span "$839,000" at bounding box center [1131, 59] width 74 height 16
click at [362, 22] on div "Search an address or region" at bounding box center [660, 17] width 1068 height 32
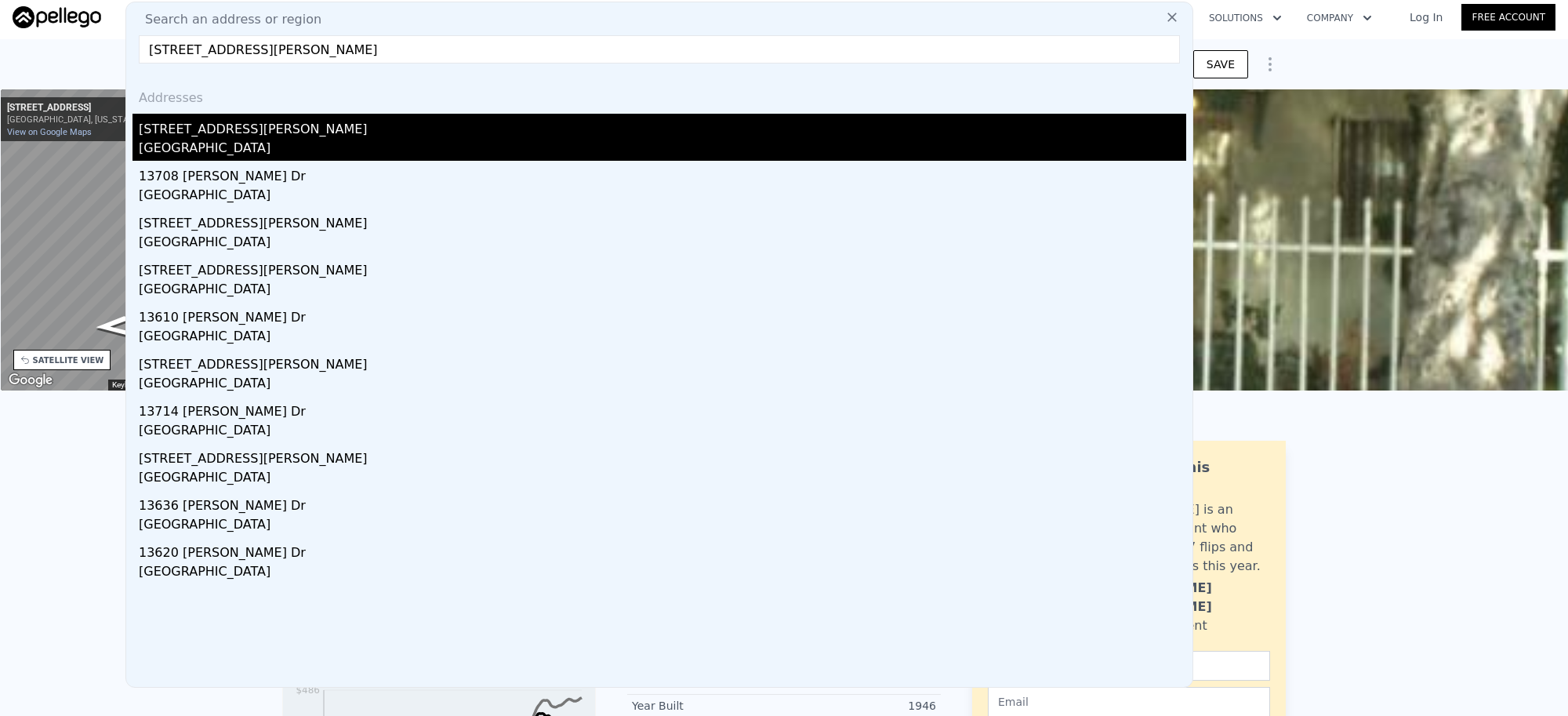
type input "[STREET_ADDRESS][PERSON_NAME]"
click at [202, 142] on div "[GEOGRAPHIC_DATA]" at bounding box center [662, 150] width 1047 height 22
